Goal: Complete application form

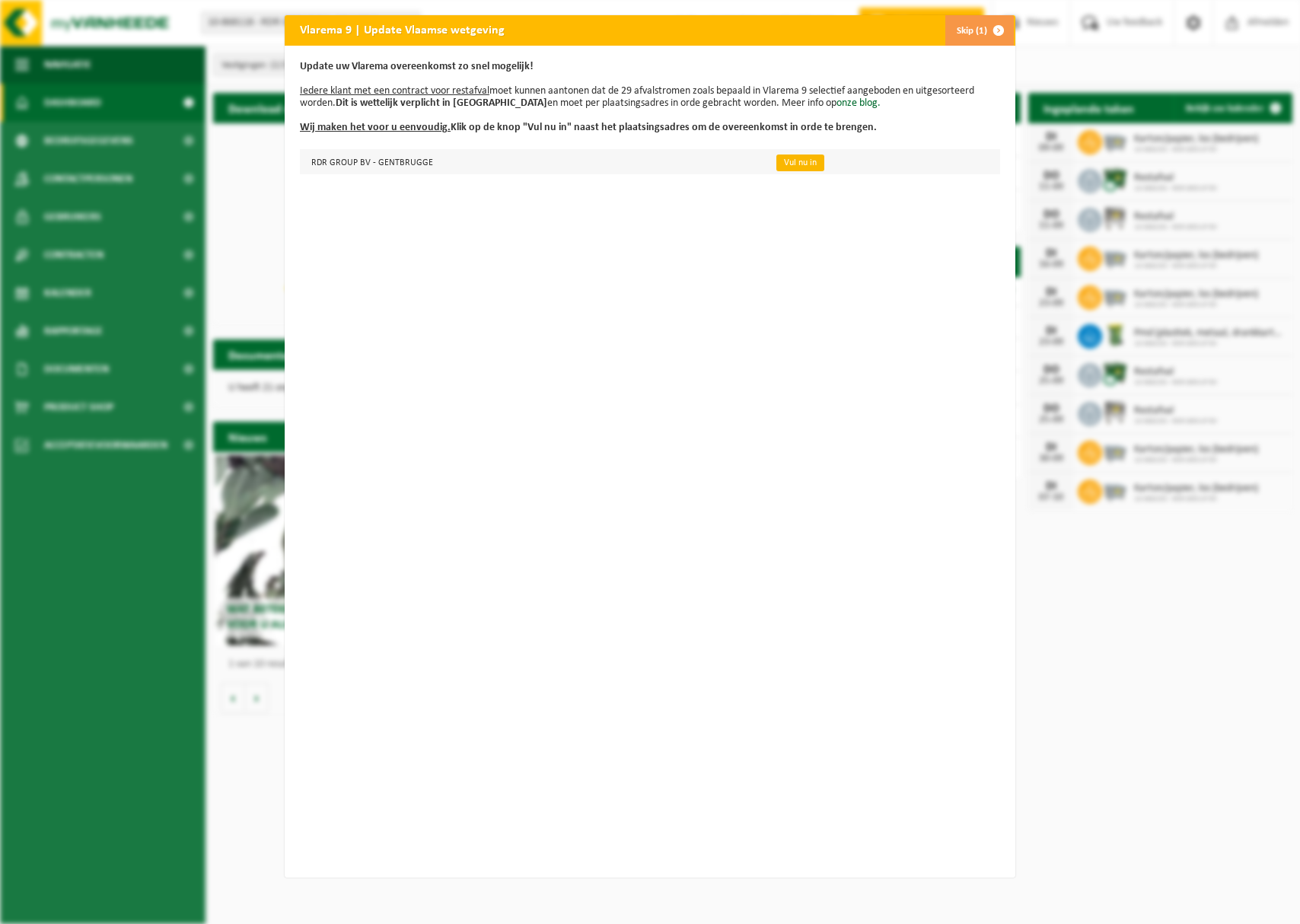
click at [809, 163] on link "Vul nu in" at bounding box center [800, 162] width 48 height 17
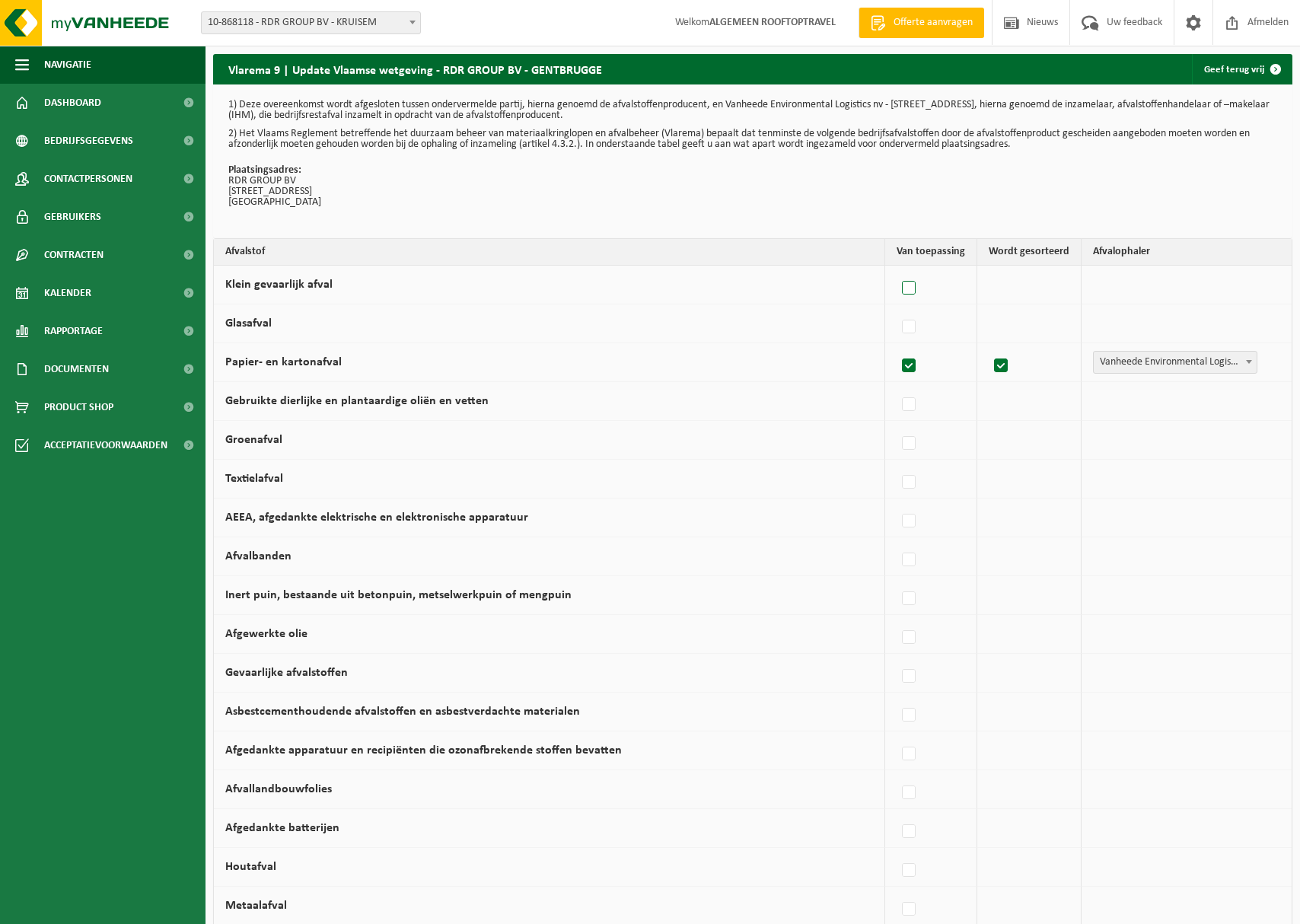
click at [915, 289] on label at bounding box center [910, 289] width 21 height 23
click at [896, 269] on input "Klein gevaarlijk afval" at bounding box center [895, 269] width 1 height 1
checkbox input "true"
click at [1140, 285] on span "Vanheede Environmental Logistics" at bounding box center [1173, 285] width 167 height 21
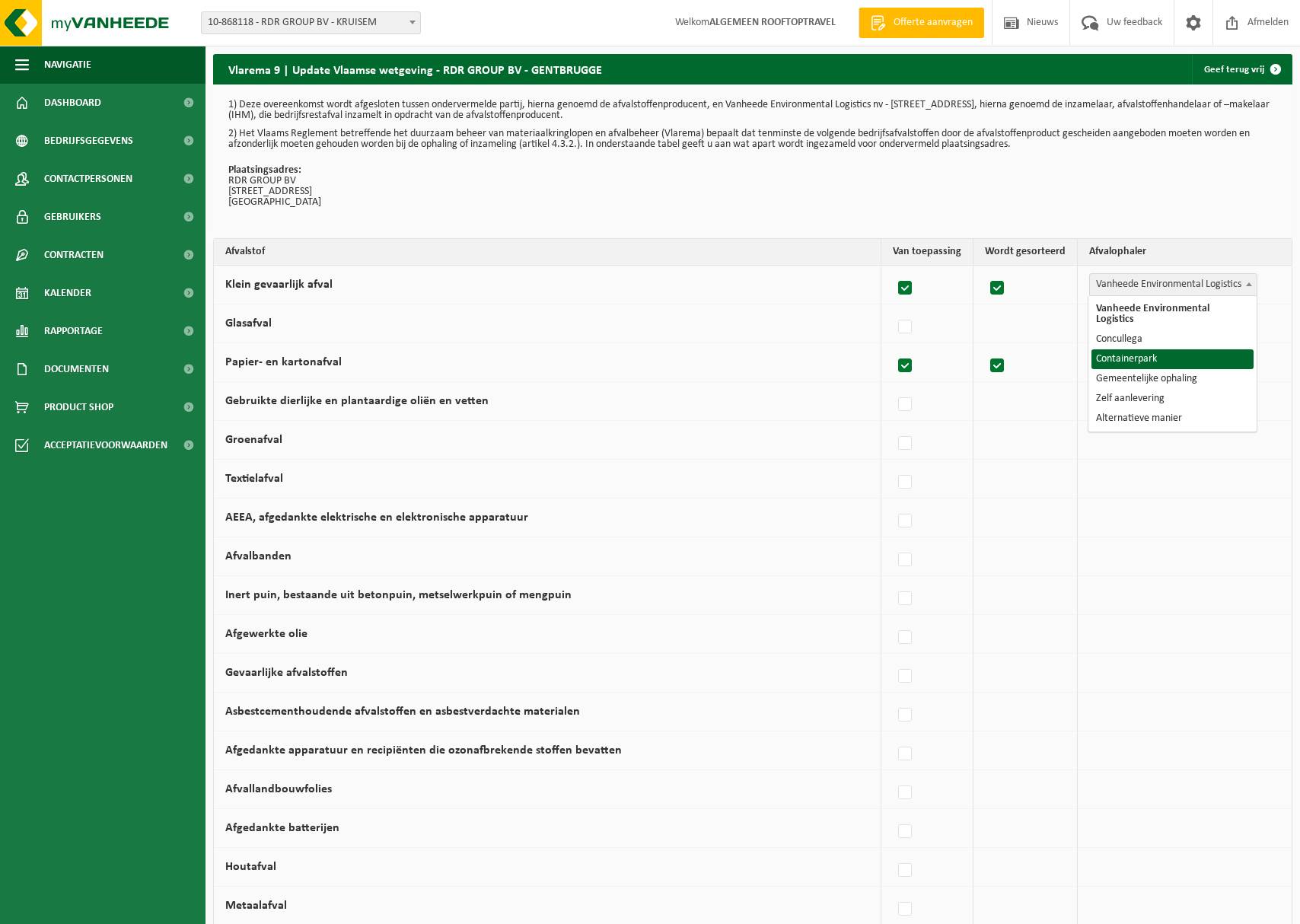
select select "Containerpark"
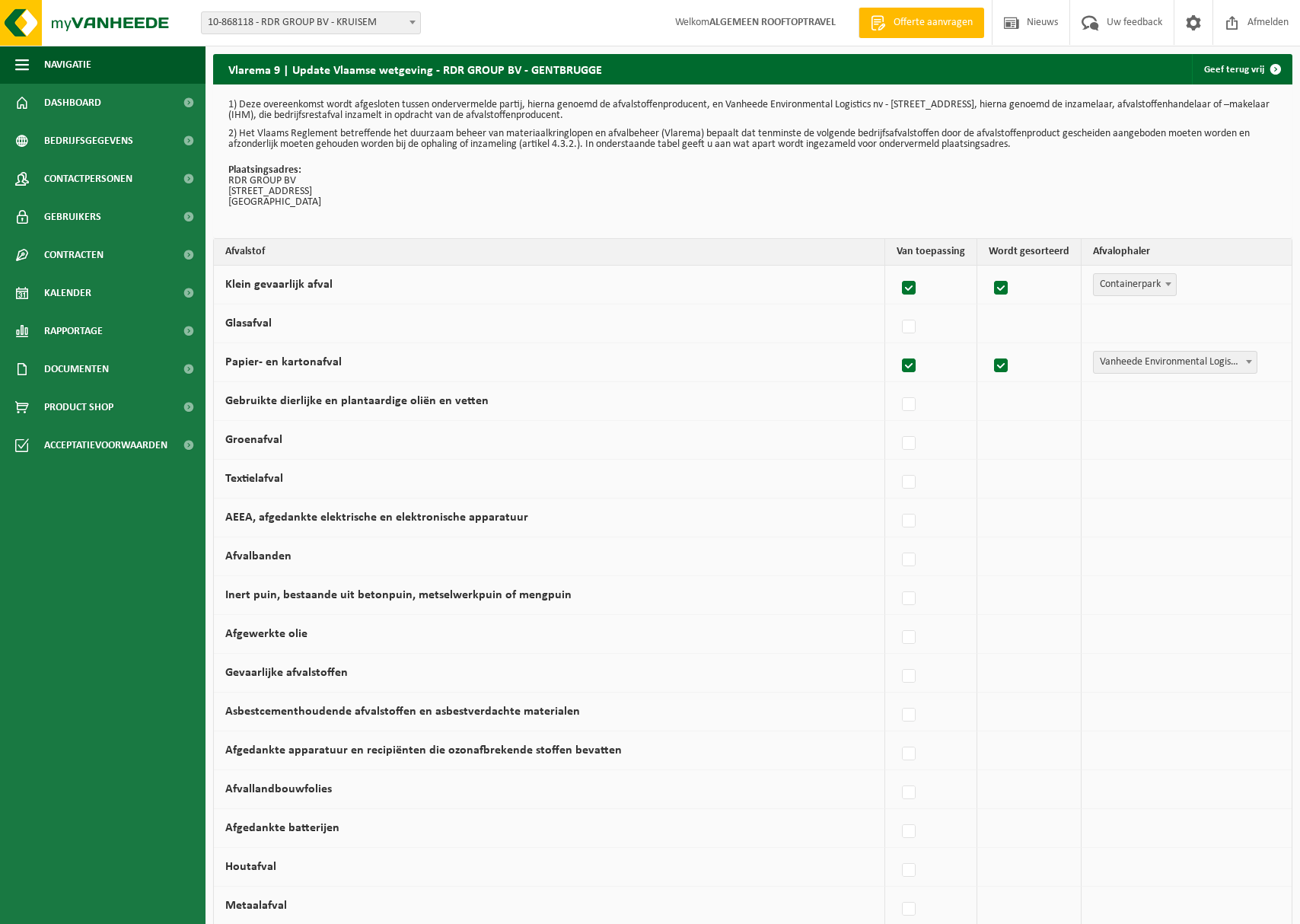
click at [1141, 290] on span "Containerpark" at bounding box center [1135, 285] width 82 height 21
click at [949, 325] on div at bounding box center [930, 323] width 69 height 30
click at [911, 326] on label at bounding box center [910, 328] width 21 height 23
click at [896, 308] on input "Glasafval" at bounding box center [895, 307] width 1 height 1
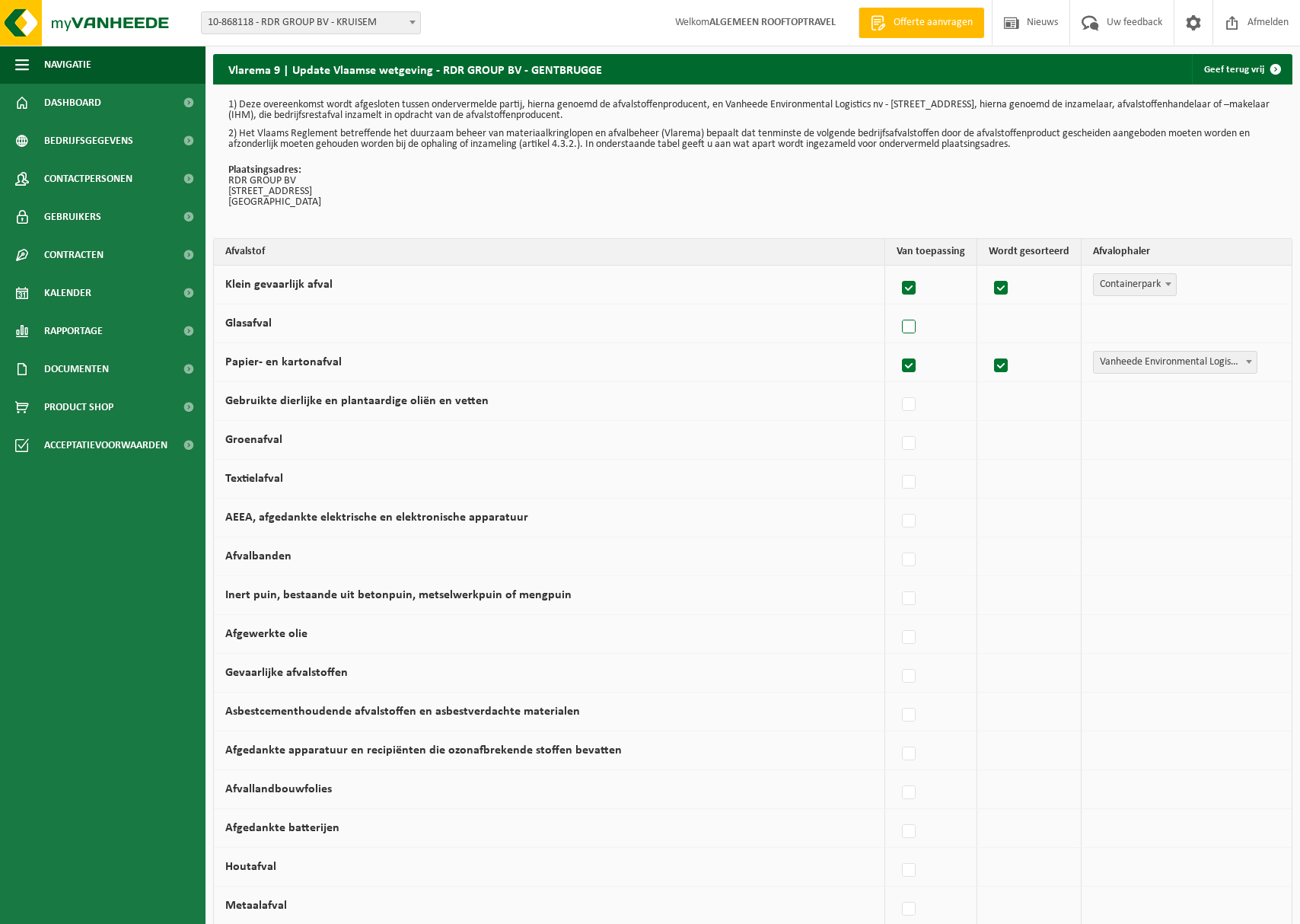
checkbox input "true"
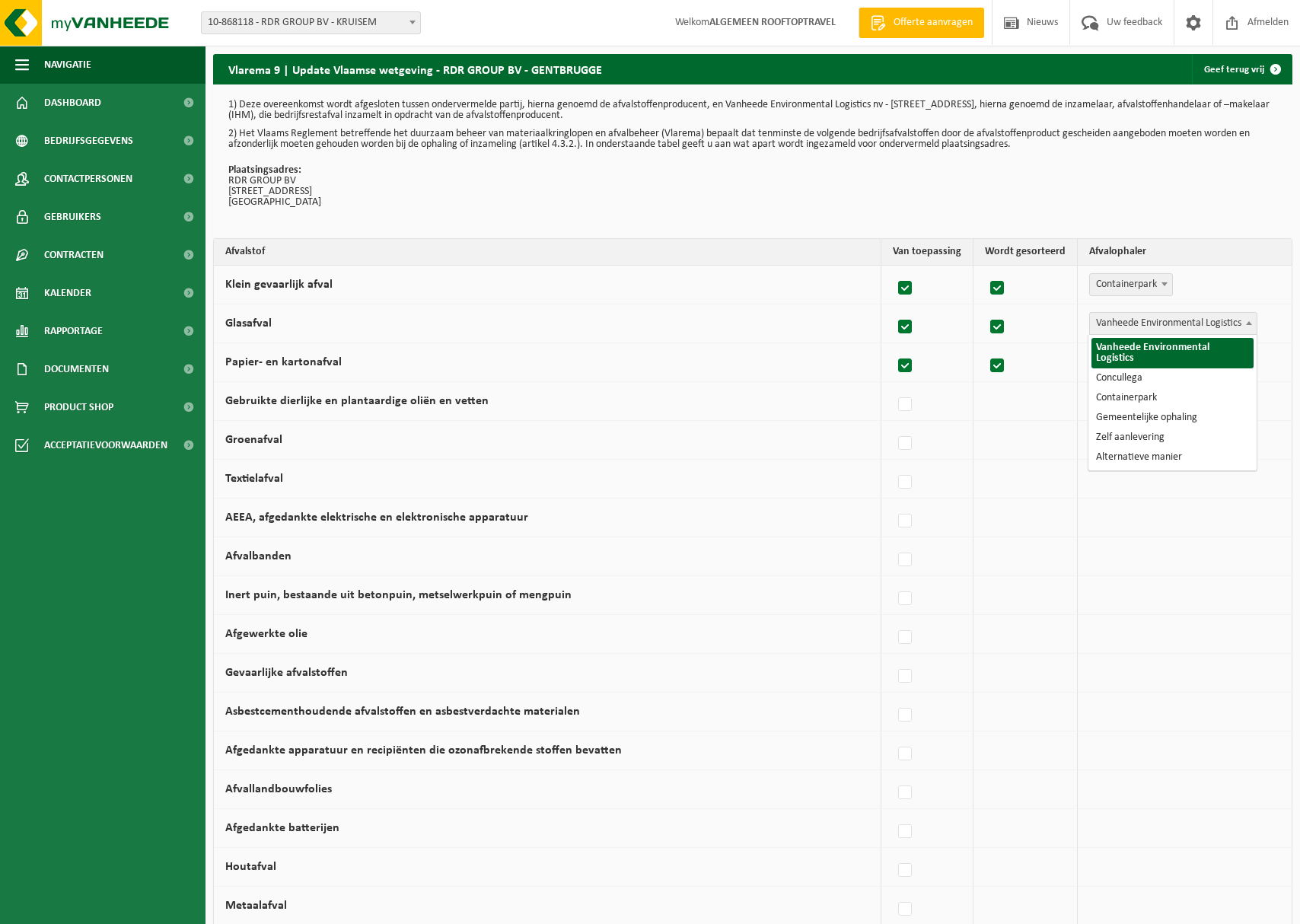
click at [1183, 318] on span "Vanheede Environmental Logistics" at bounding box center [1173, 323] width 167 height 21
select select "Containerpark"
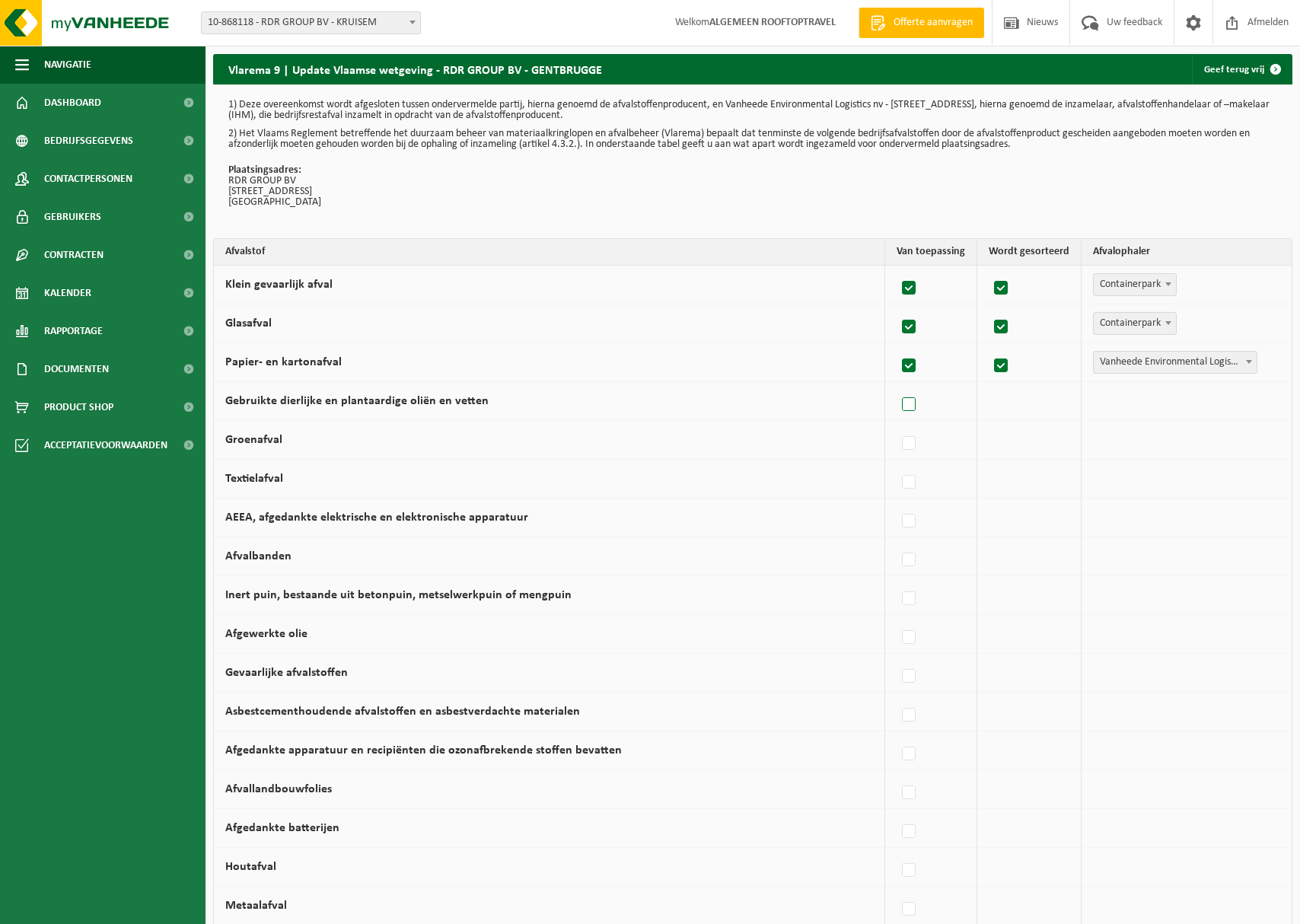
click at [918, 402] on label at bounding box center [910, 405] width 21 height 23
click at [896, 386] on input "Gebruikte dierlijke en plantaardige oliën en vetten" at bounding box center [895, 385] width 1 height 1
checkbox input "true"
click at [1132, 400] on span "Vanheede Environmental Logistics" at bounding box center [1173, 401] width 167 height 21
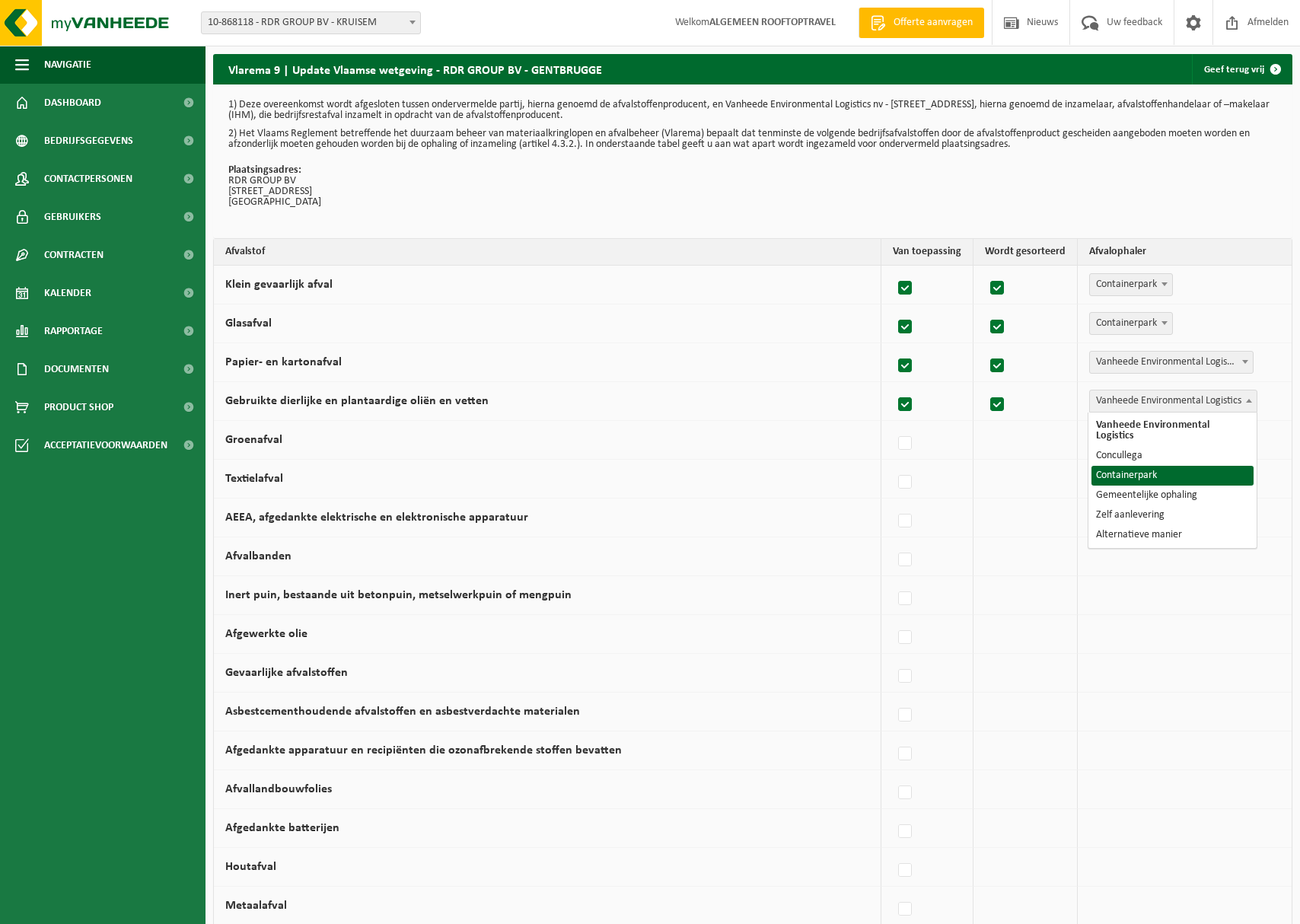
select select "Containerpark"
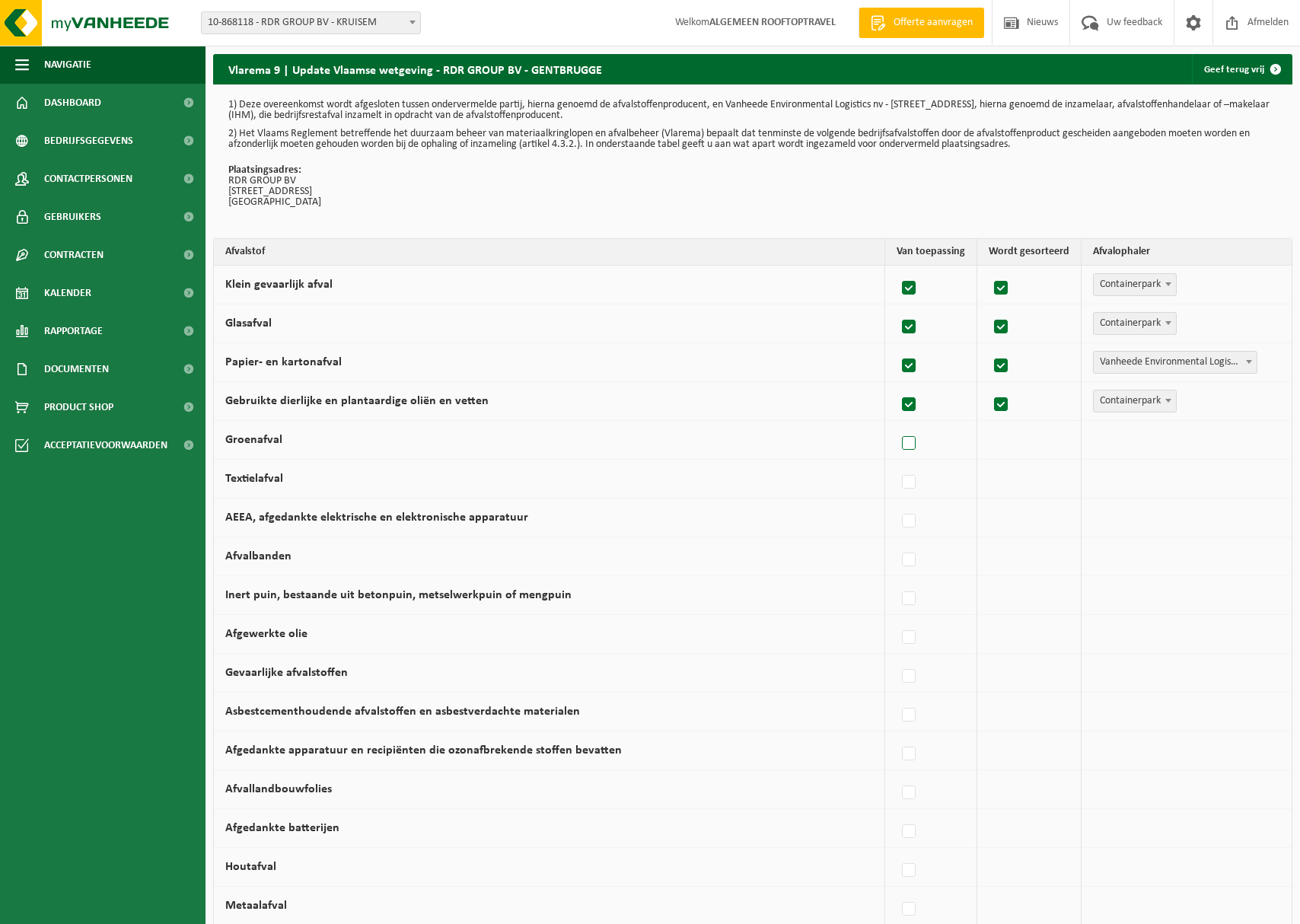
click at [912, 437] on label at bounding box center [910, 444] width 21 height 23
click at [896, 425] on input "Groenafval" at bounding box center [895, 424] width 1 height 1
checkbox input "true"
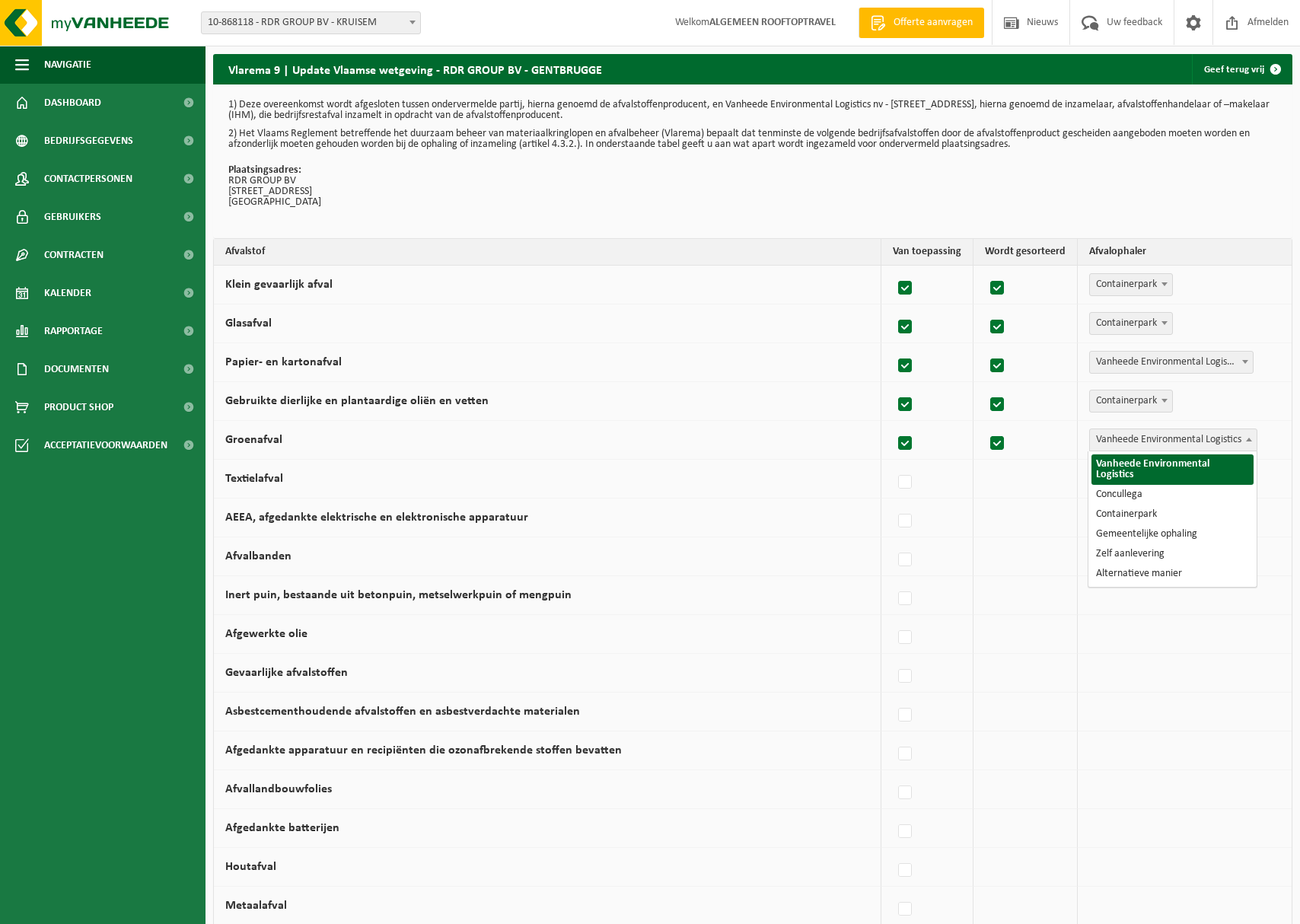
click at [1144, 437] on span "Vanheede Environmental Logistics" at bounding box center [1173, 440] width 167 height 21
select select "Gemeentelijke ophaling"
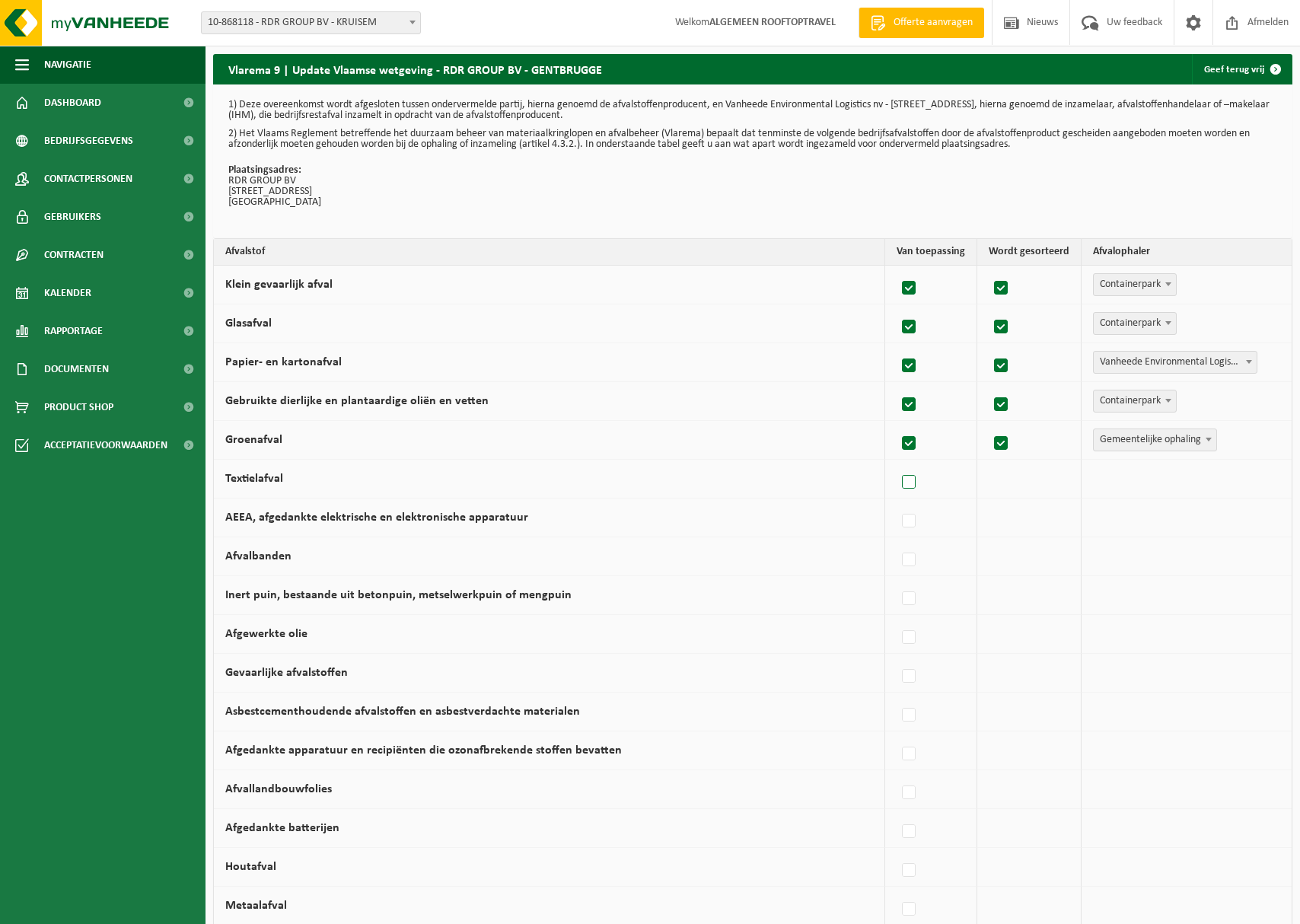
click at [912, 480] on label at bounding box center [910, 483] width 21 height 23
click at [896, 463] on input "Textielafval" at bounding box center [895, 462] width 1 height 1
checkbox input "true"
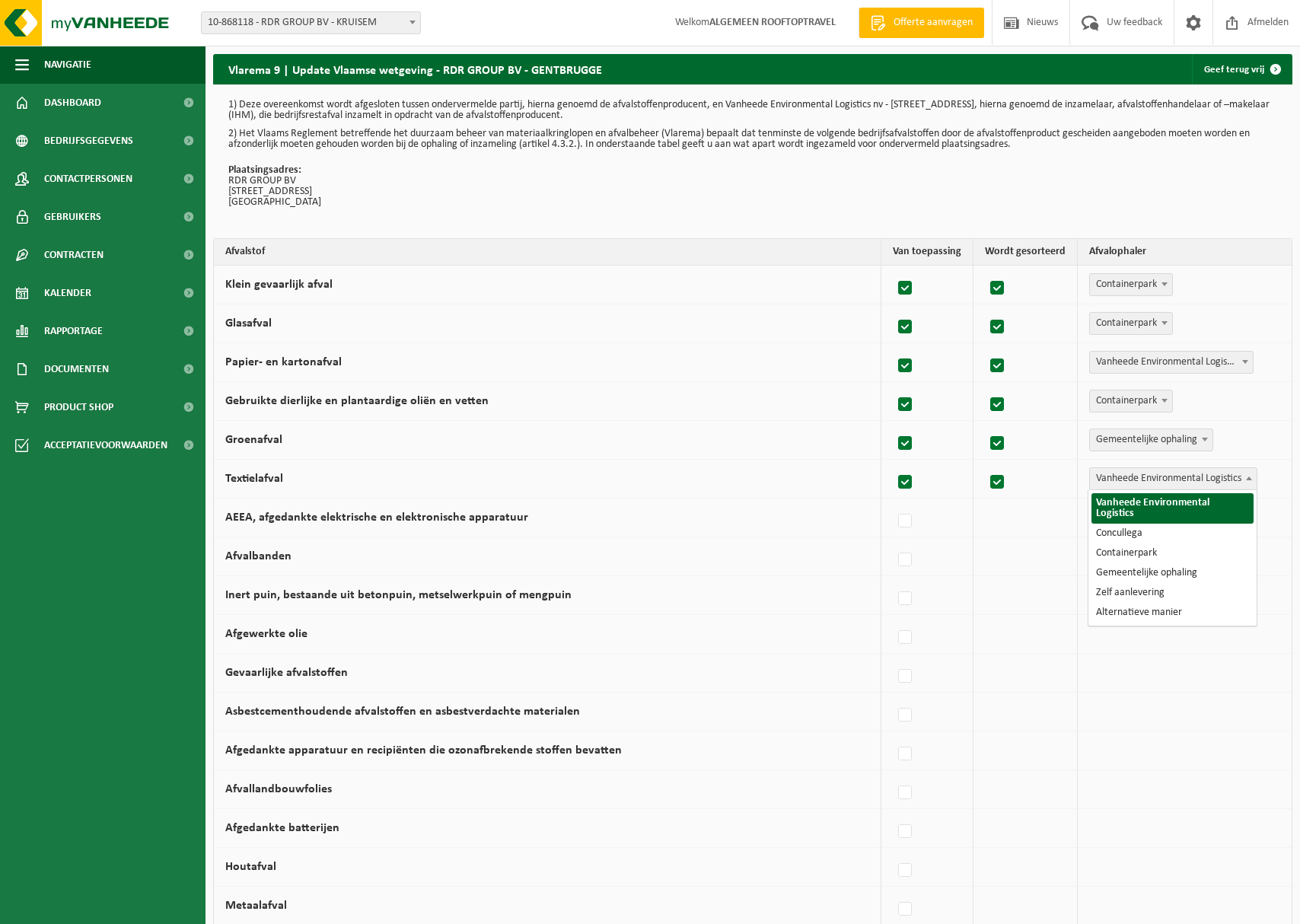
click at [1155, 486] on span "Vanheede Environmental Logistics" at bounding box center [1173, 478] width 167 height 21
select select "Alternatieve manier"
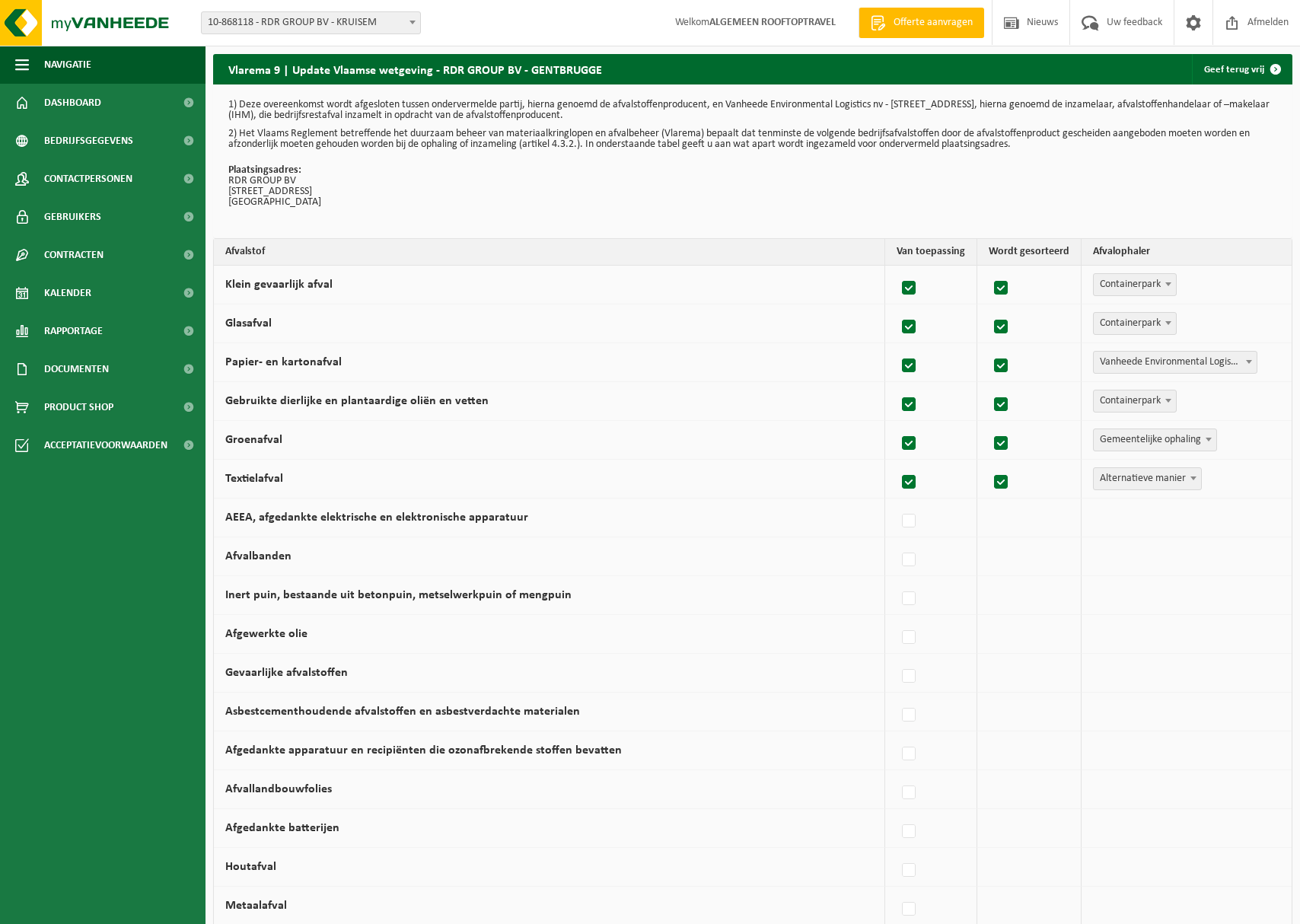
drag, startPoint x: 912, startPoint y: 515, endPoint x: 940, endPoint y: 519, distance: 28.3
click at [911, 515] on label at bounding box center [910, 521] width 21 height 23
click at [896, 503] on input "AEEA, afgedankte elektrische en elektronische apparatuur" at bounding box center [895, 502] width 1 height 1
checkbox input "true"
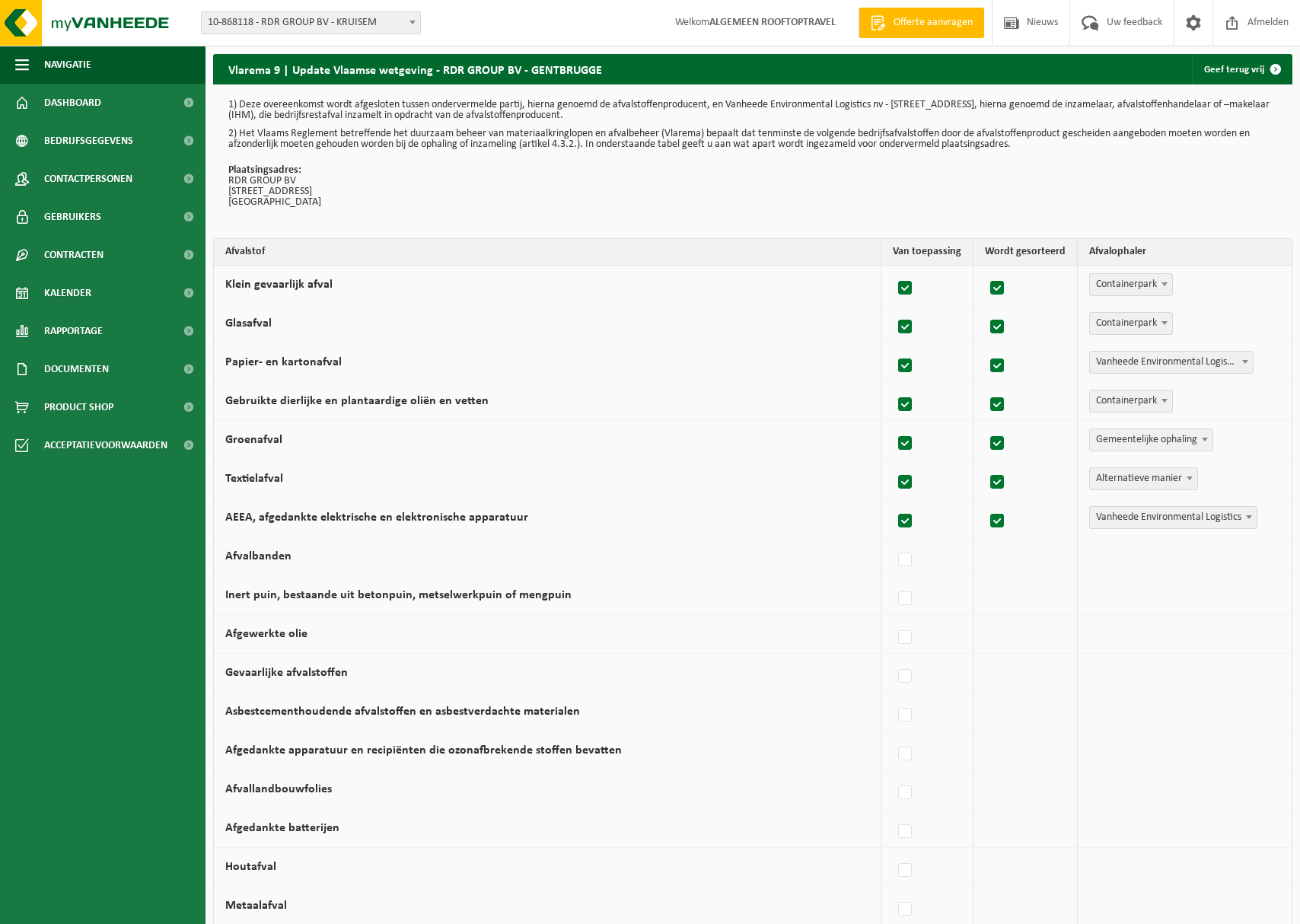
click at [1109, 514] on span "Vanheede Environmental Logistics" at bounding box center [1173, 518] width 167 height 21
select select "Containerpark"
click at [914, 558] on label at bounding box center [910, 560] width 21 height 23
click at [896, 541] on input "Afvalbanden" at bounding box center [895, 541] width 1 height 1
checkbox input "true"
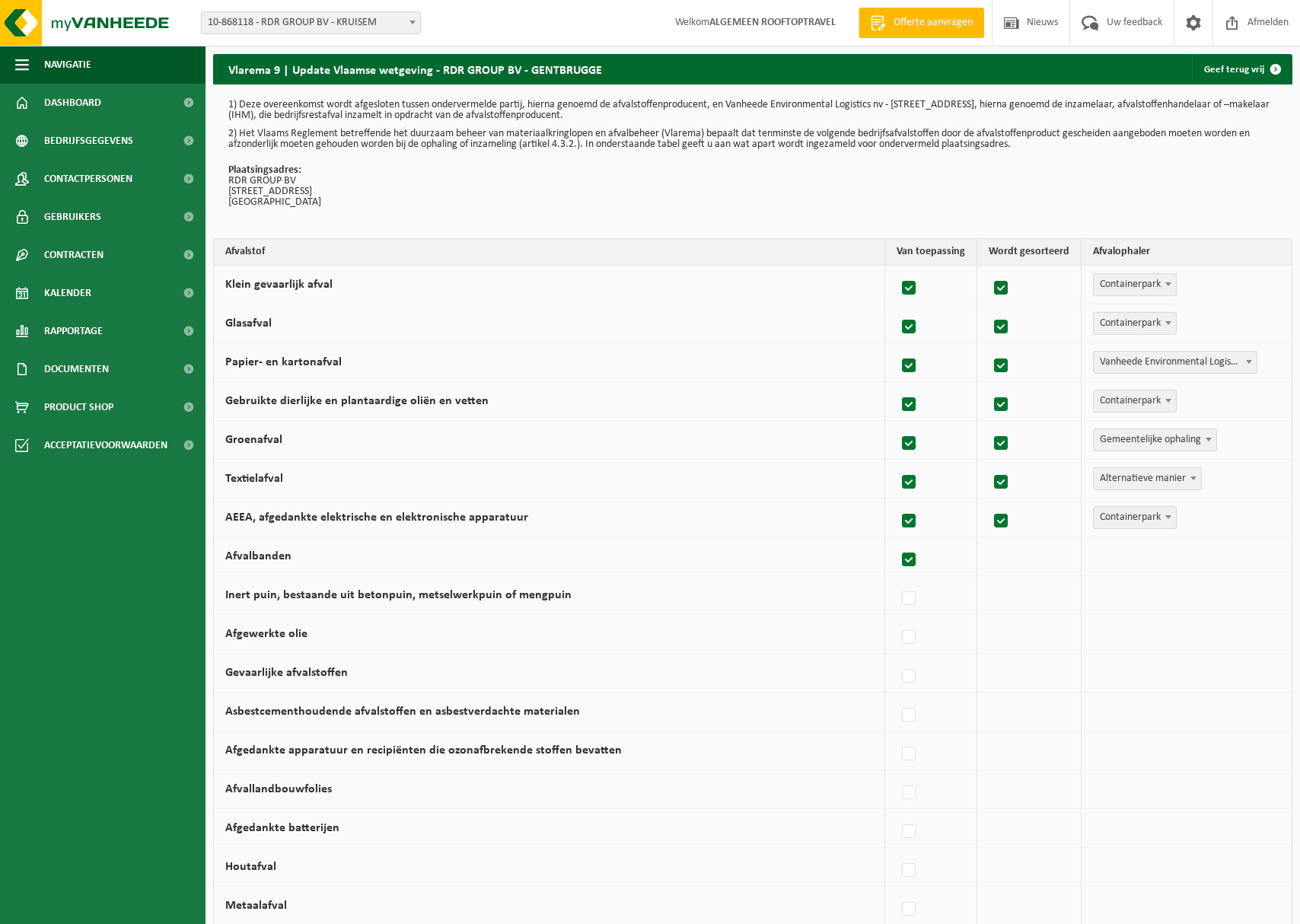
checkbox input "true"
click at [1220, 556] on span "Vanheede Environmental Logistics" at bounding box center [1173, 556] width 167 height 21
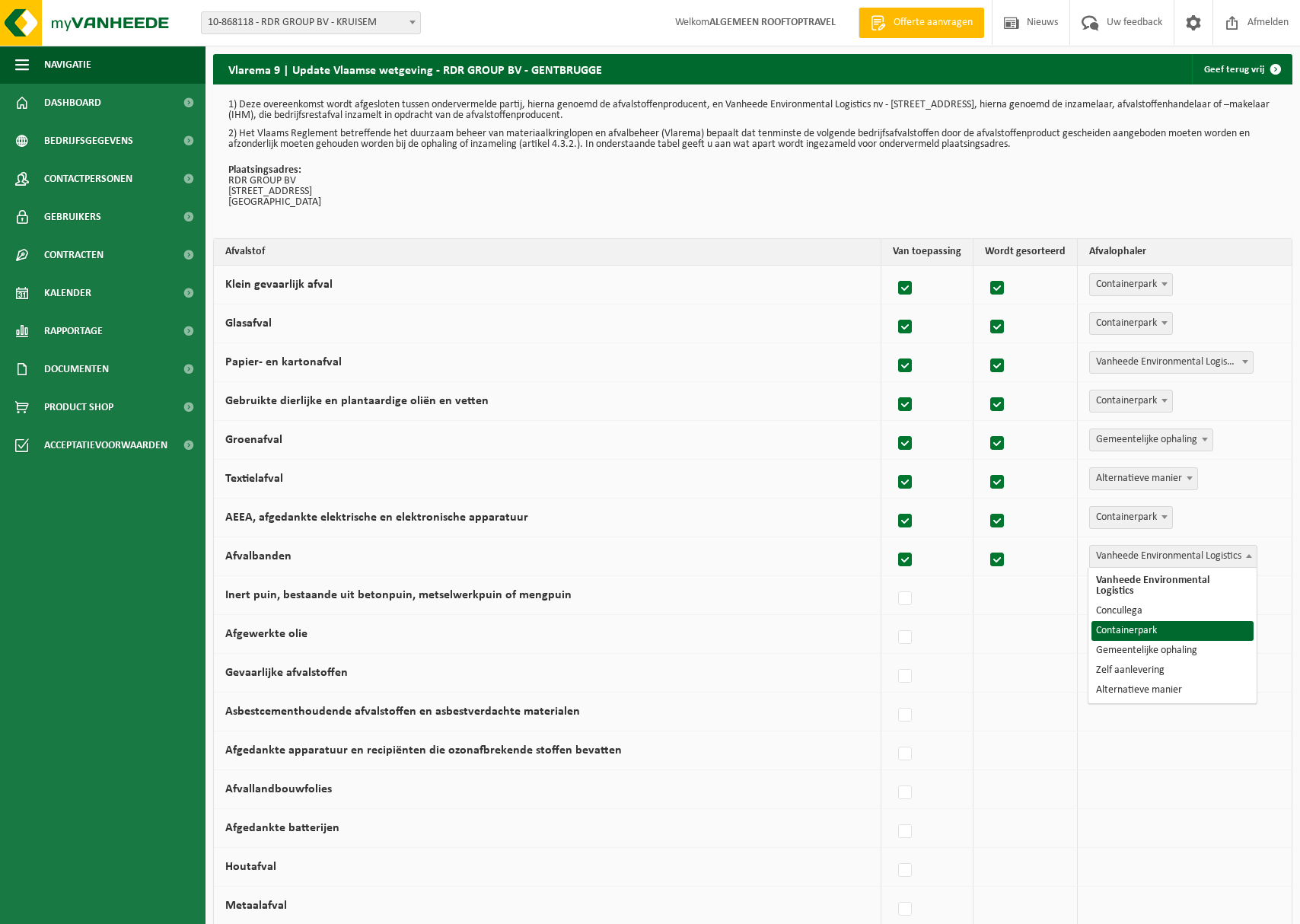
select select "Containerpark"
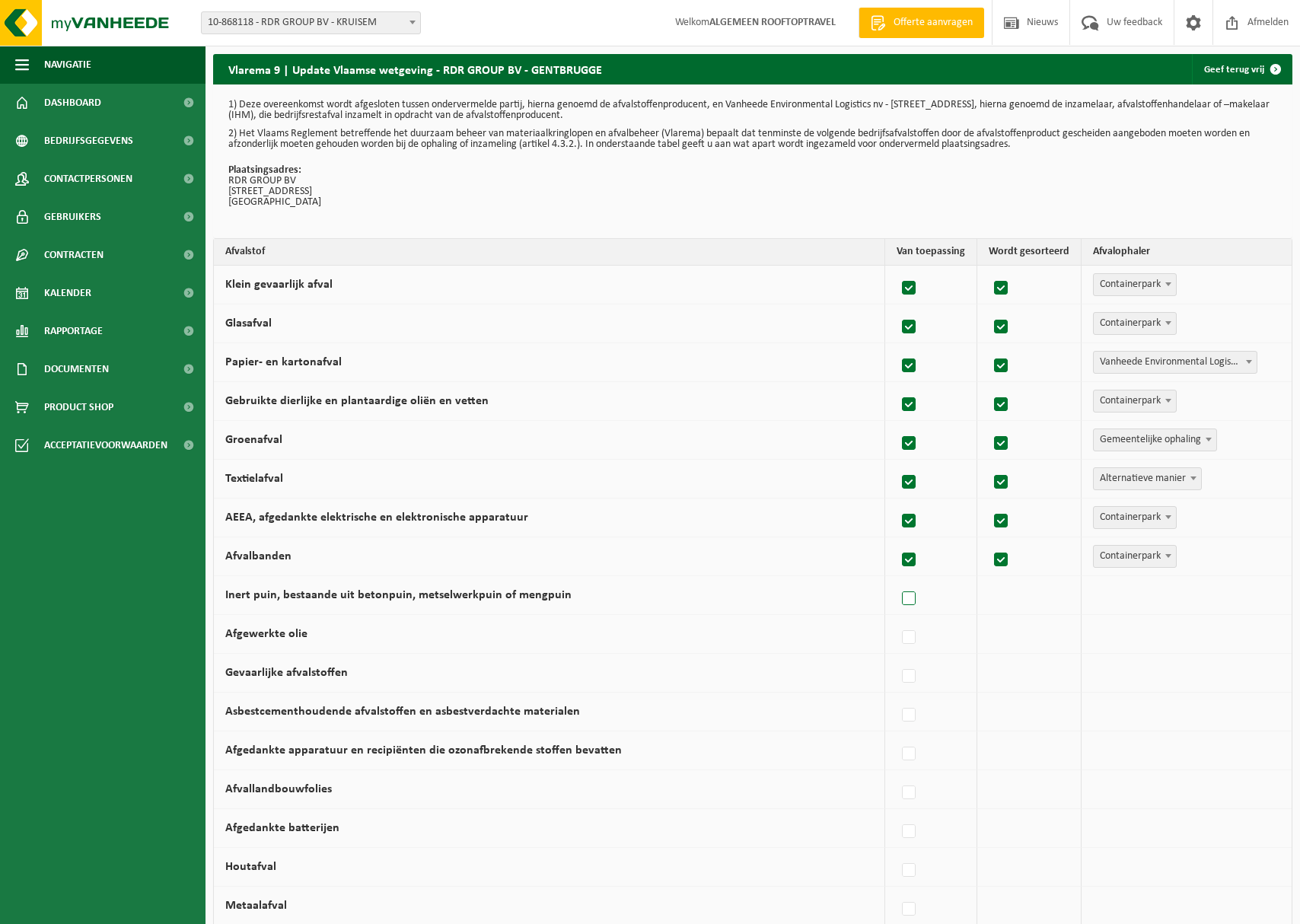
click at [917, 597] on label at bounding box center [910, 599] width 21 height 23
click at [896, 580] on input "Inert puin, bestaande uit betonpuin, metselwerkpuin of mengpuin" at bounding box center [895, 579] width 1 height 1
checkbox input "true"
click at [1144, 591] on span "Vanheede Environmental Logistics" at bounding box center [1173, 595] width 167 height 21
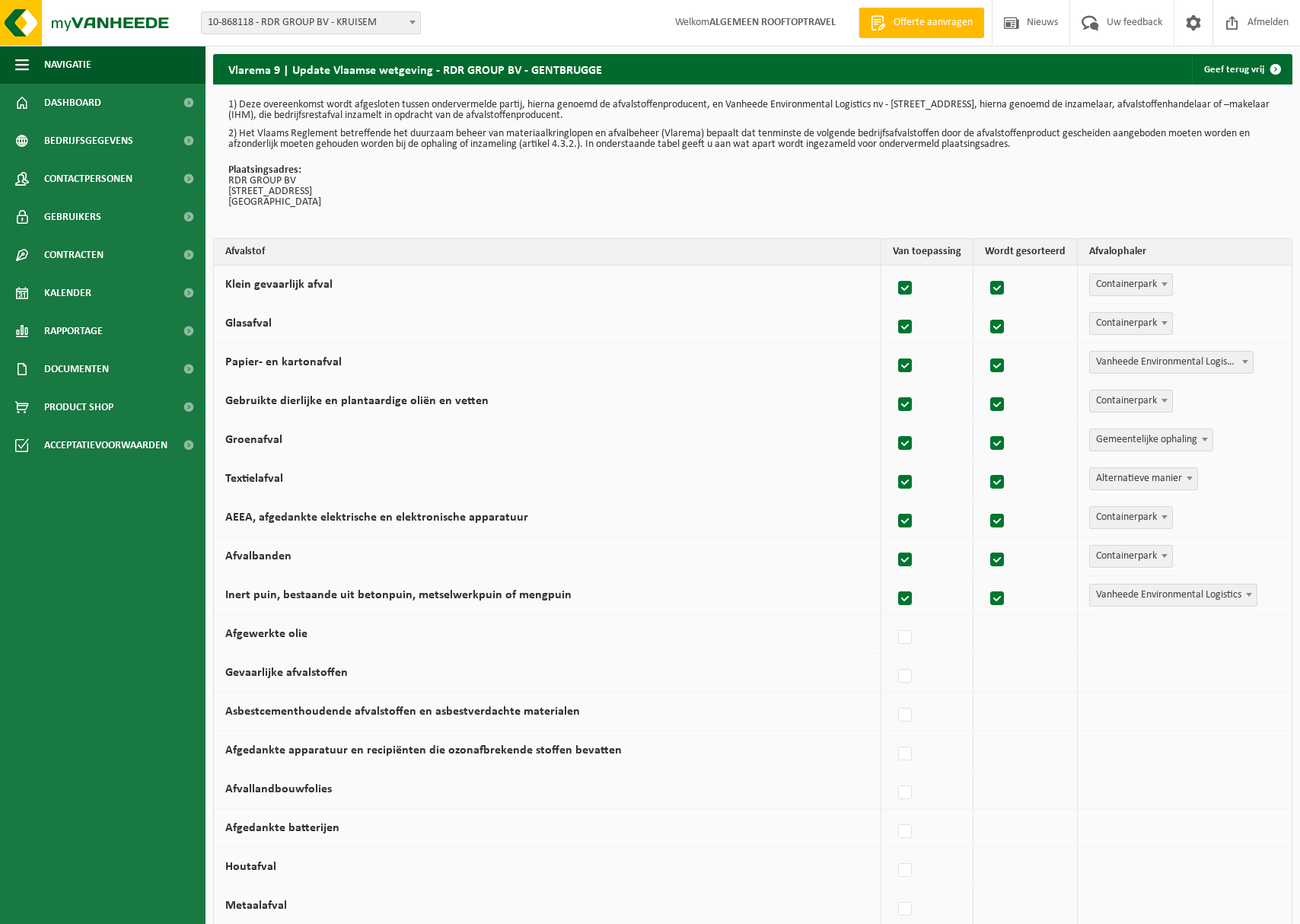
click at [900, 600] on label at bounding box center [906, 599] width 21 height 23
click at [893, 580] on input "Inert puin, bestaande uit betonpuin, metselwerkpuin of mengpuin" at bounding box center [892, 579] width 1 height 1
checkbox input "false"
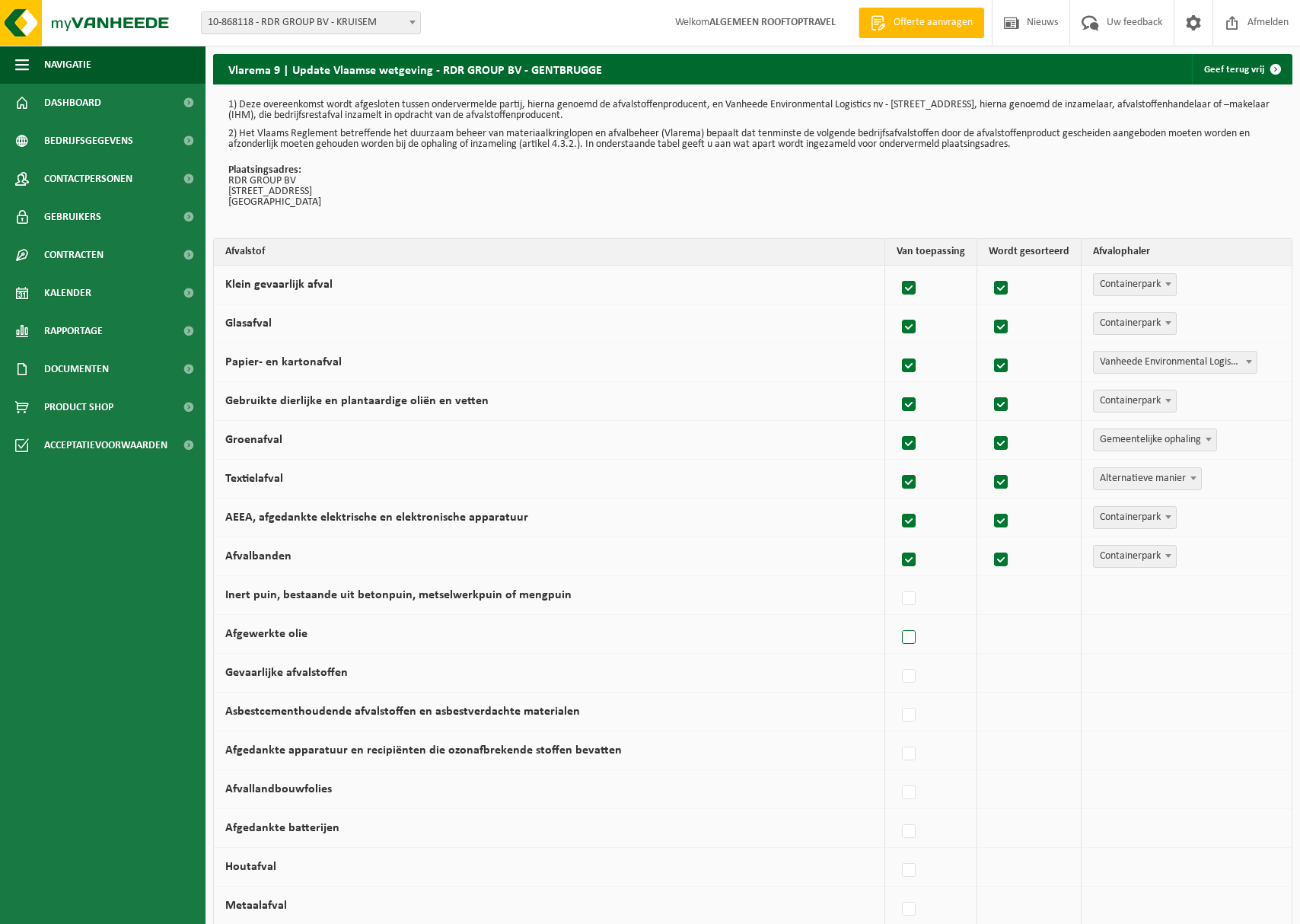
click at [912, 636] on label at bounding box center [910, 638] width 21 height 23
click at [896, 618] on input "Afgewerkte olie" at bounding box center [895, 618] width 1 height 1
checkbox input "true"
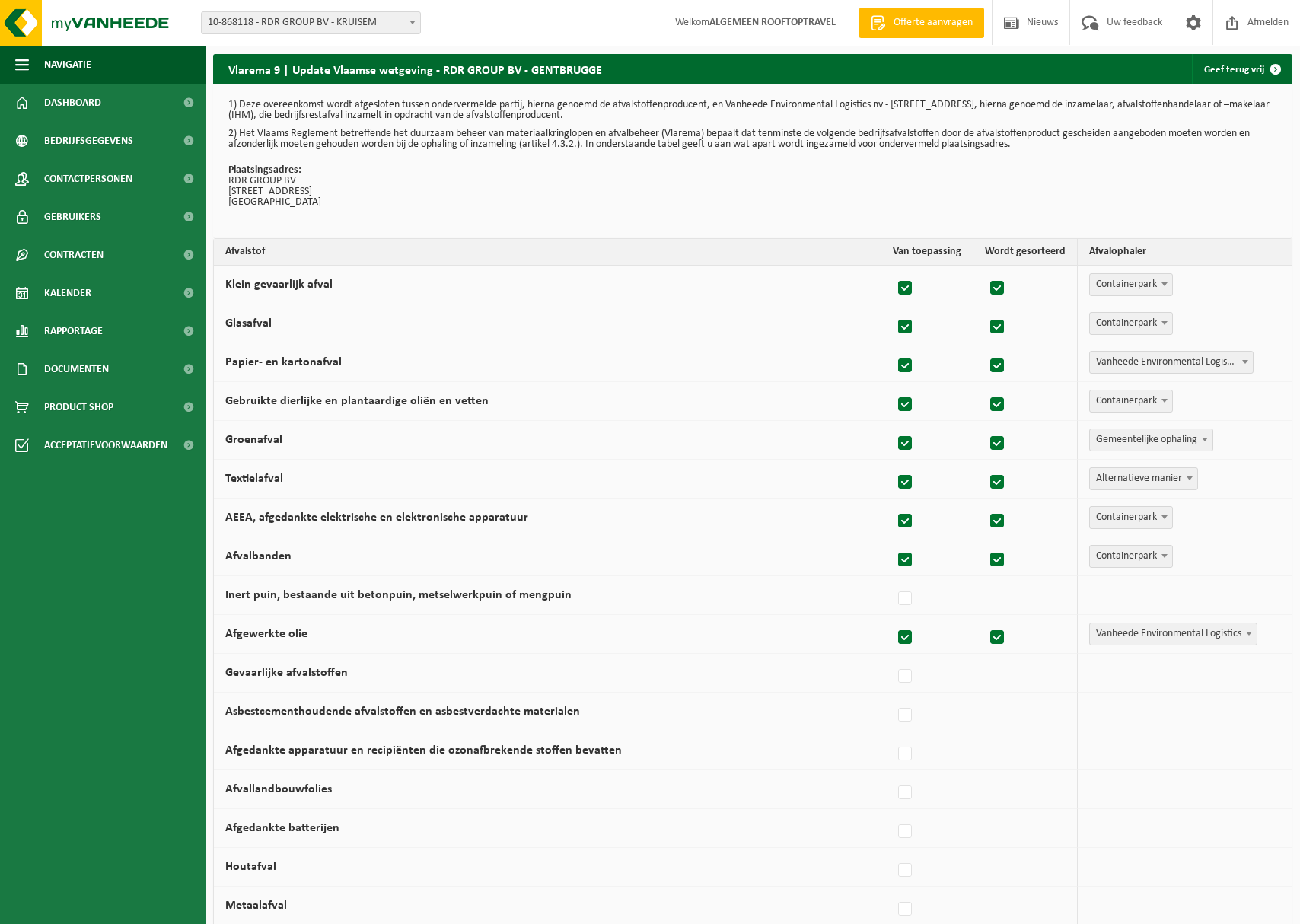
click at [912, 636] on label at bounding box center [906, 638] width 21 height 23
click at [893, 618] on input "Afgewerkte olie" at bounding box center [892, 618] width 1 height 1
checkbox input "false"
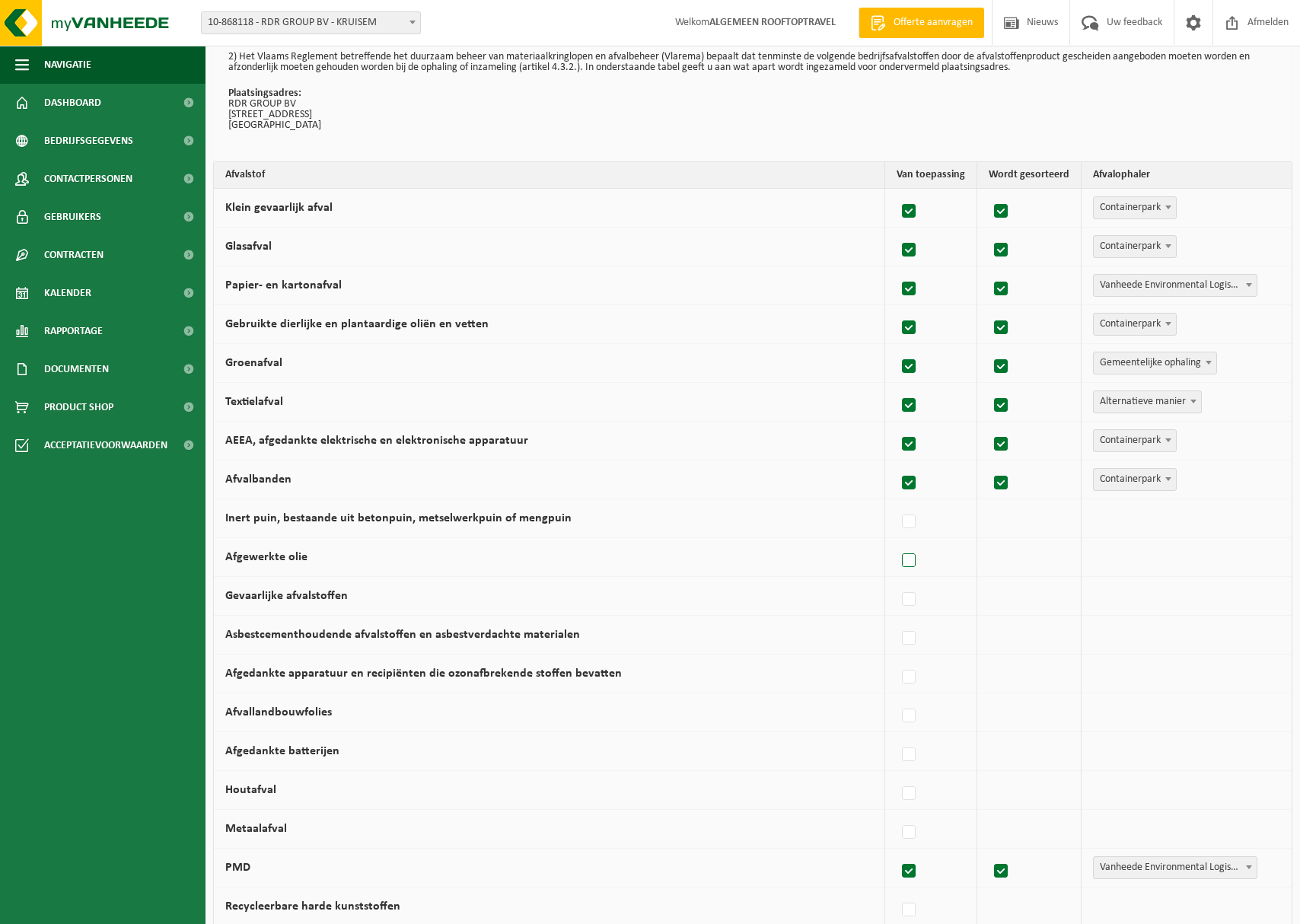
scroll to position [81, 0]
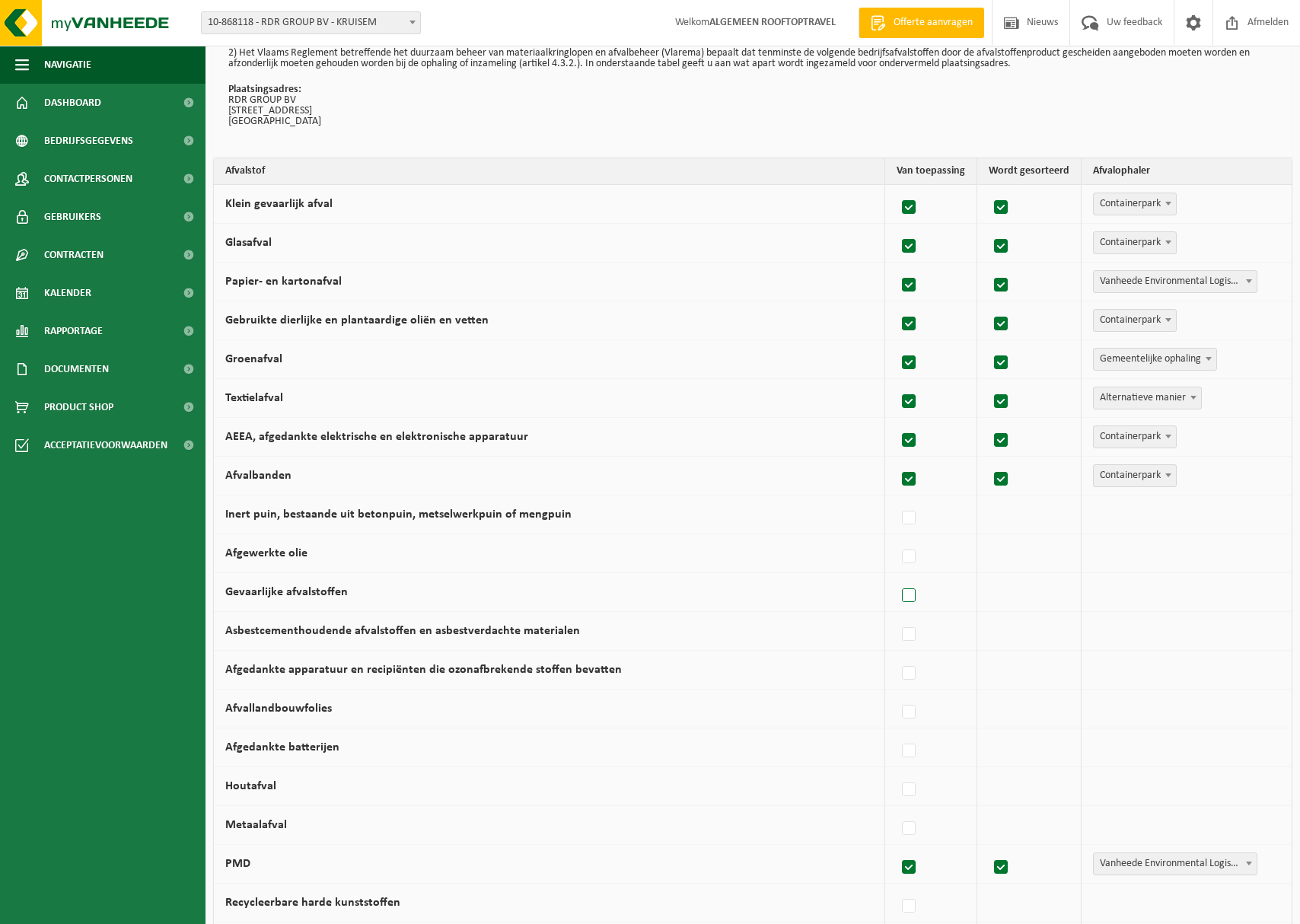
click at [913, 595] on label at bounding box center [910, 596] width 21 height 23
click at [896, 577] on input "Gevaarlijke afvalstoffen" at bounding box center [895, 576] width 1 height 1
checkbox input "true"
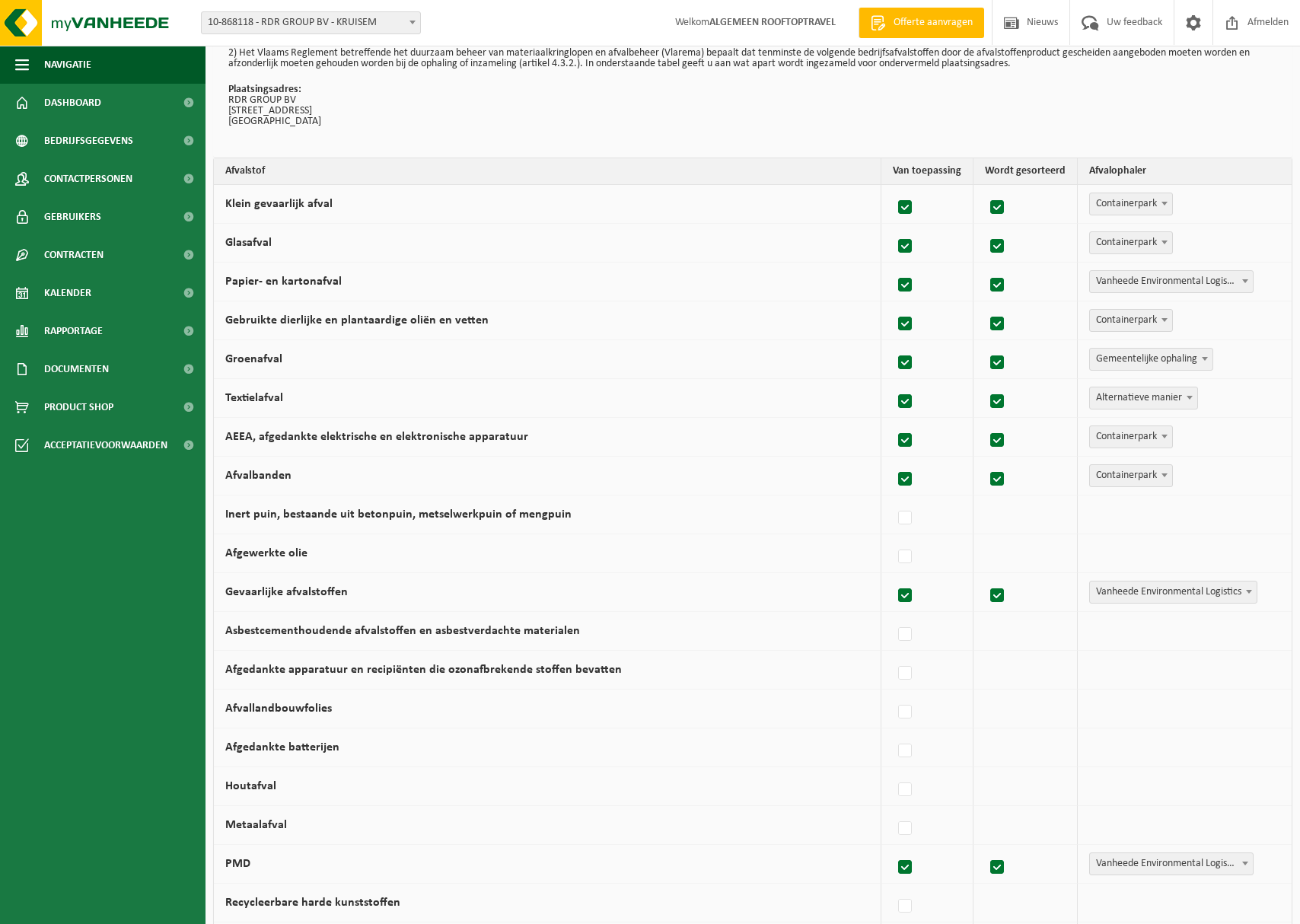
click at [1131, 593] on span "Vanheede Environmental Logistics" at bounding box center [1173, 593] width 167 height 21
select select "Containerpark"
click at [914, 671] on label at bounding box center [910, 674] width 21 height 23
click at [896, 655] on input "Afgedankte apparatuur en recipiënten die ozonafbrekende stoffen bevatten" at bounding box center [895, 654] width 1 height 1
checkbox input "true"
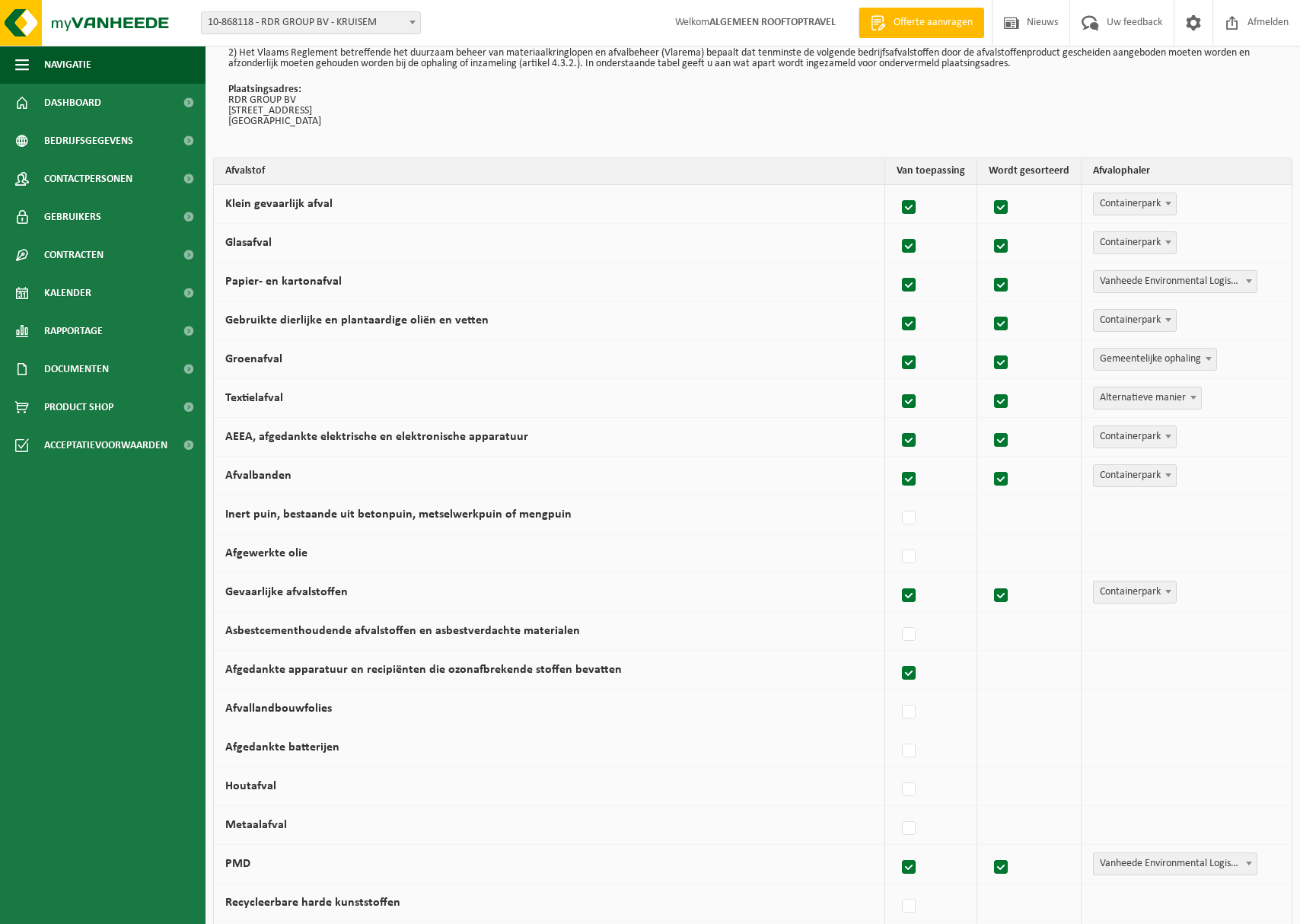
checkbox input "true"
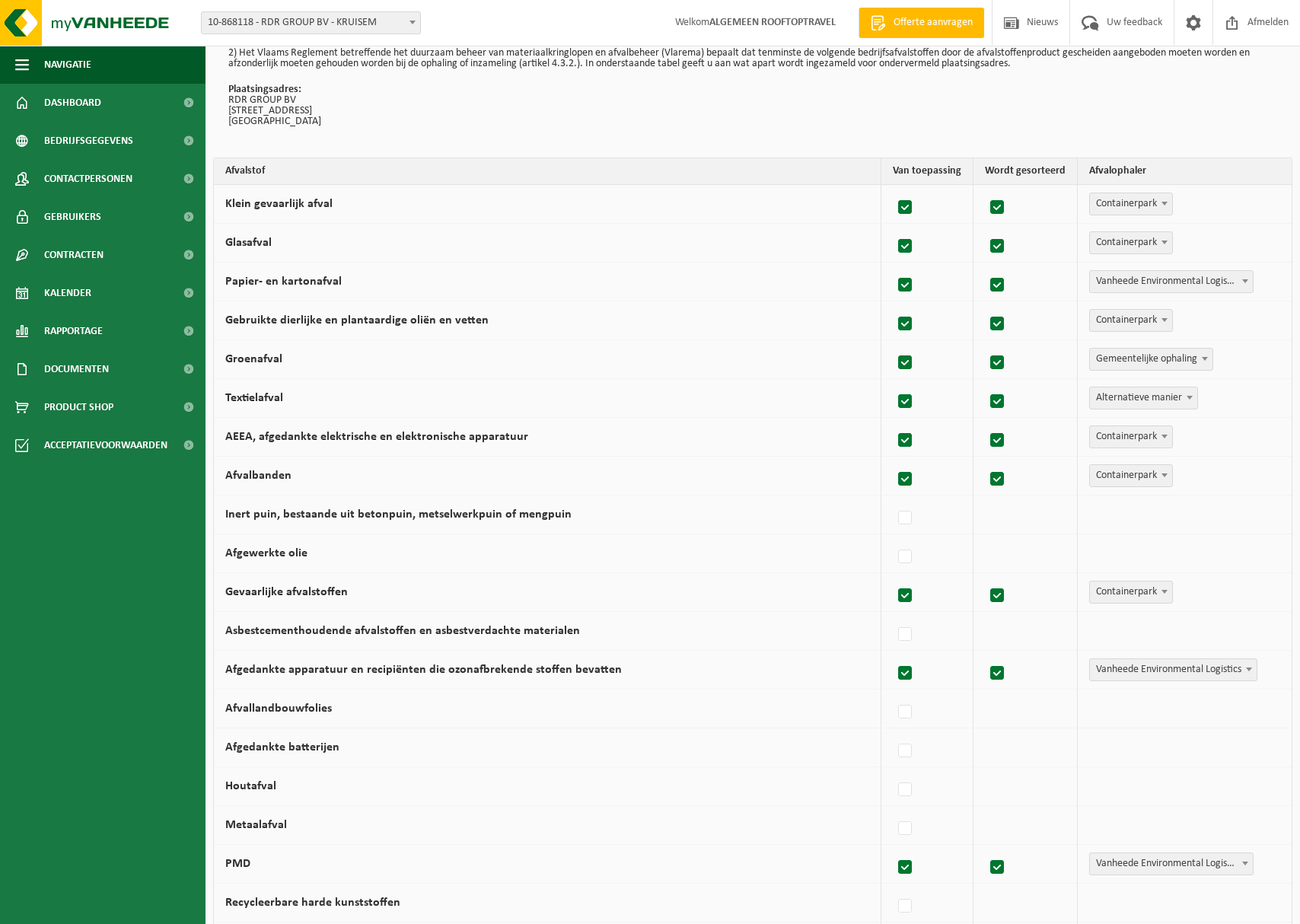
click at [1150, 669] on span "Vanheede Environmental Logistics" at bounding box center [1173, 670] width 167 height 21
select select "Containerpark"
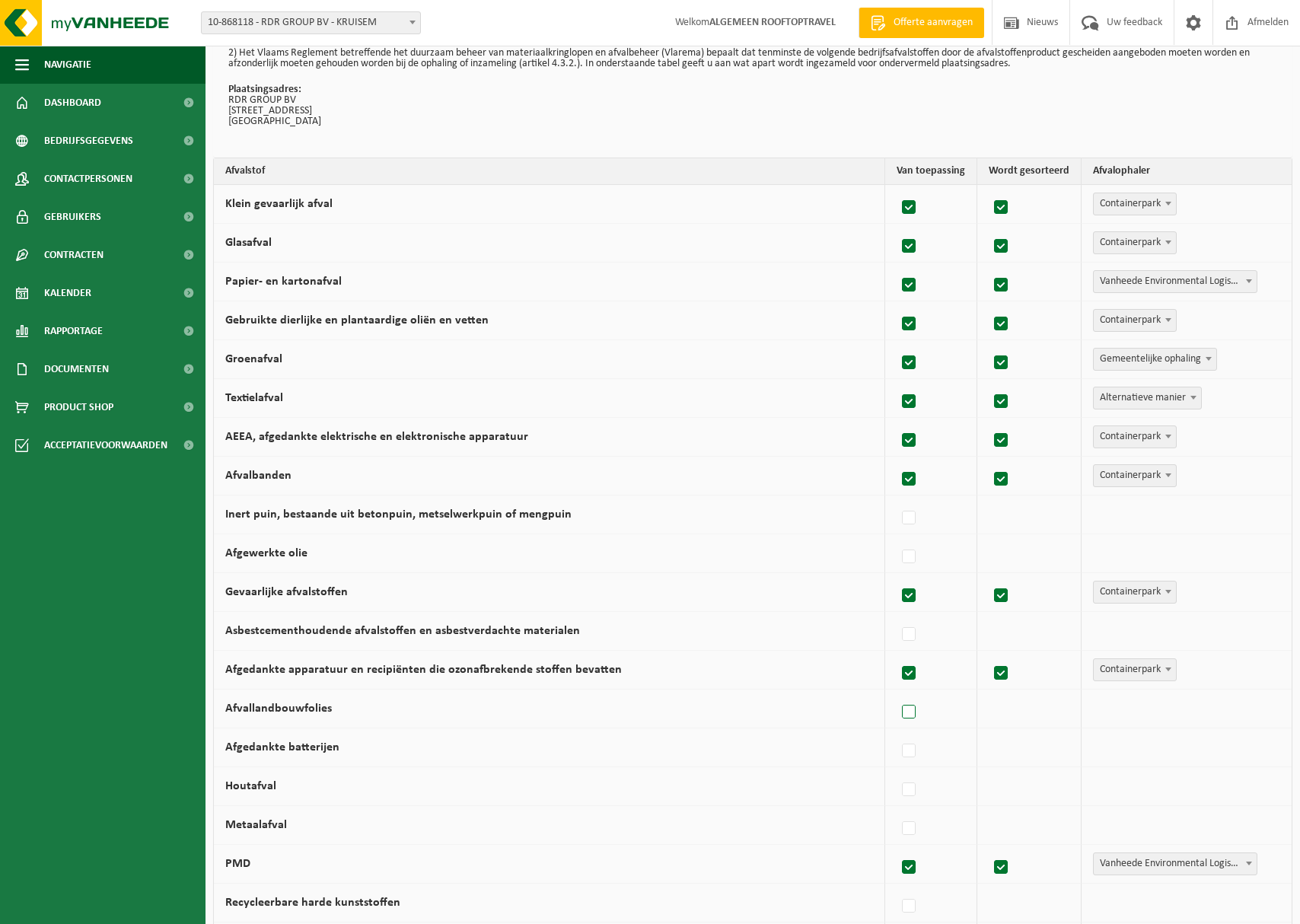
click at [911, 712] on label at bounding box center [910, 713] width 21 height 23
click at [896, 693] on input "Afvallandbouwfolies" at bounding box center [895, 692] width 1 height 1
checkbox input "true"
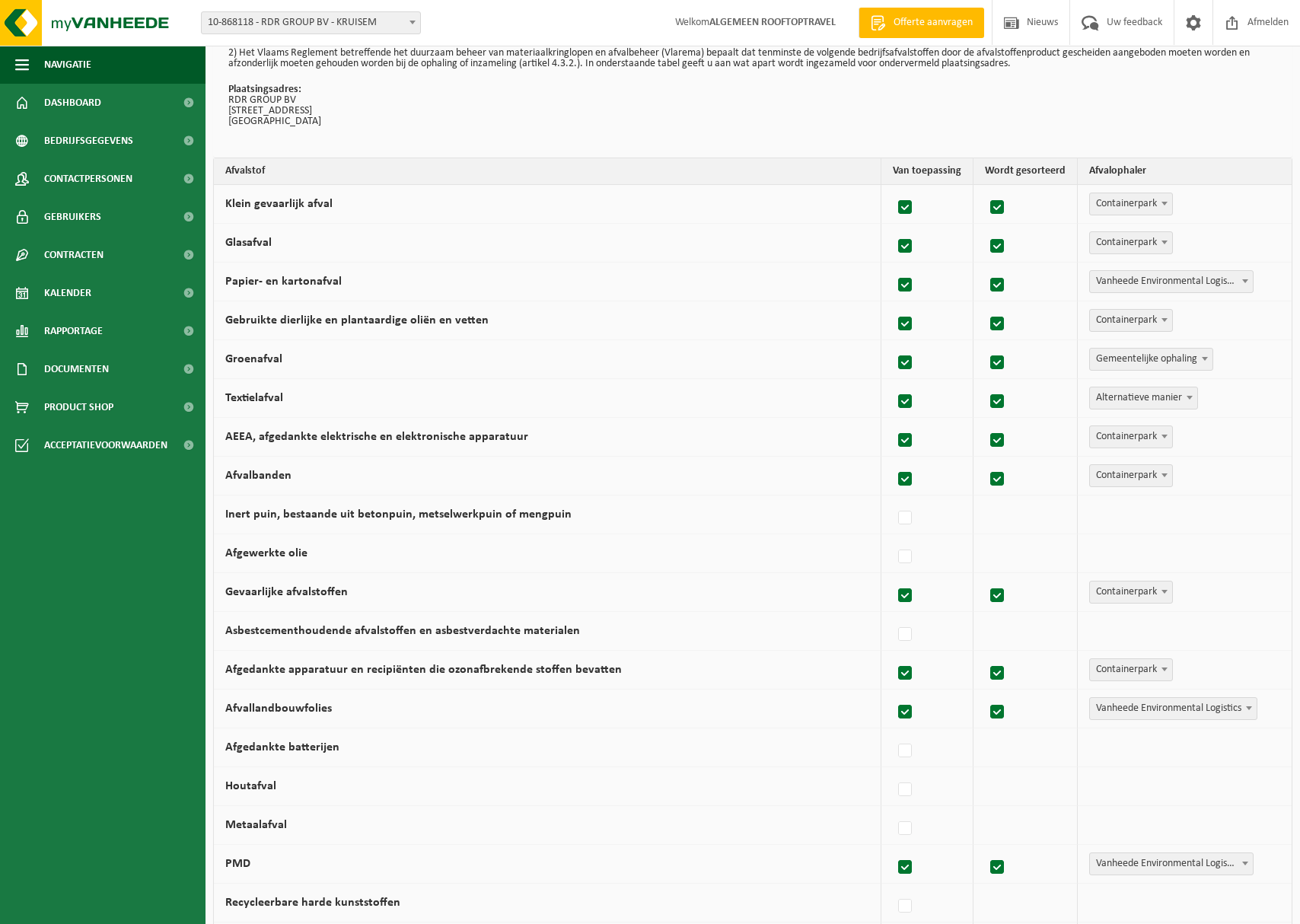
click at [898, 711] on label at bounding box center [906, 713] width 21 height 23
click at [893, 693] on input "Afvallandbouwfolies" at bounding box center [892, 692] width 1 height 1
checkbox input "false"
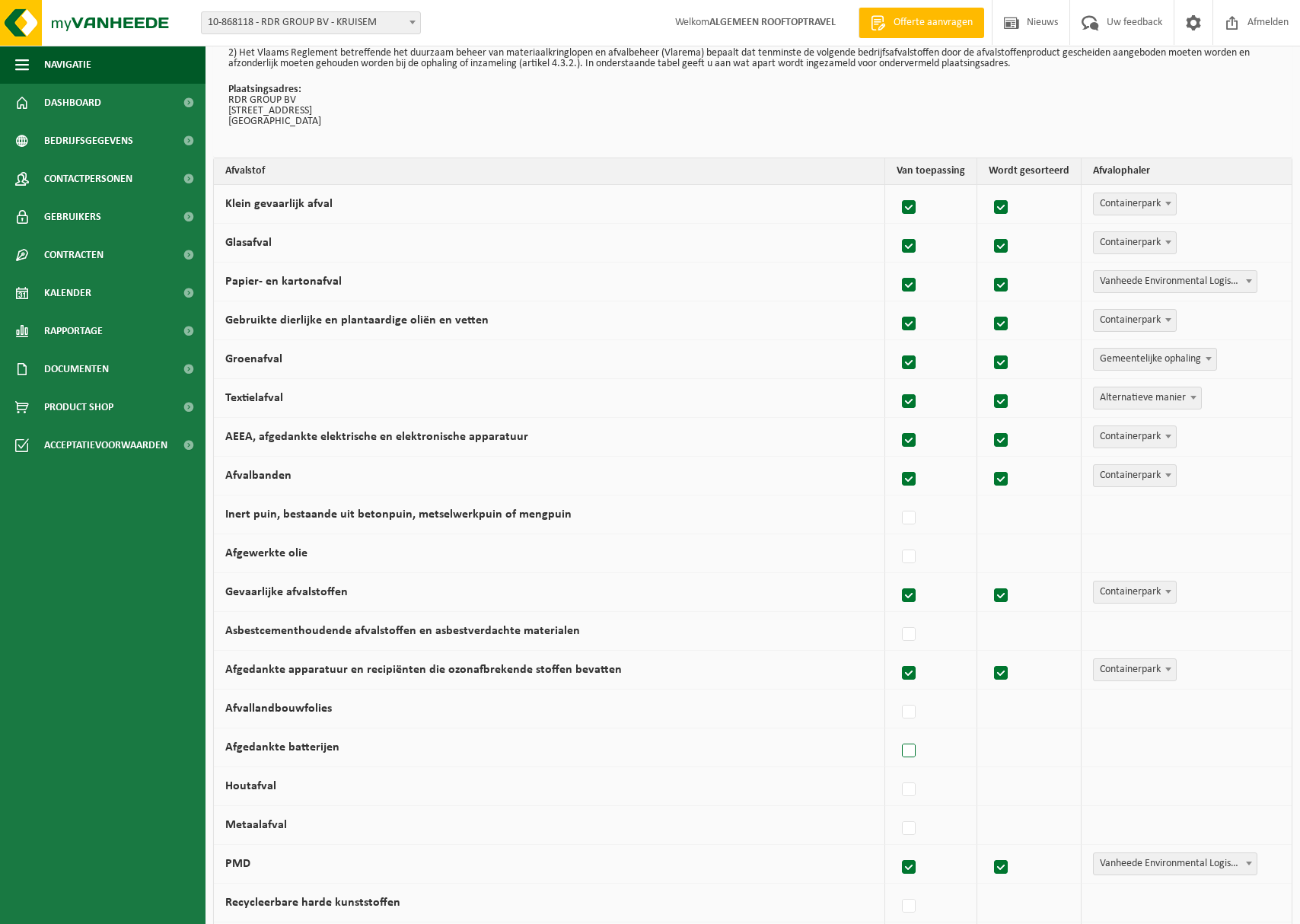
click at [920, 749] on label at bounding box center [910, 751] width 21 height 23
click at [896, 732] on input "Afgedankte batterijen" at bounding box center [895, 732] width 1 height 1
checkbox input "true"
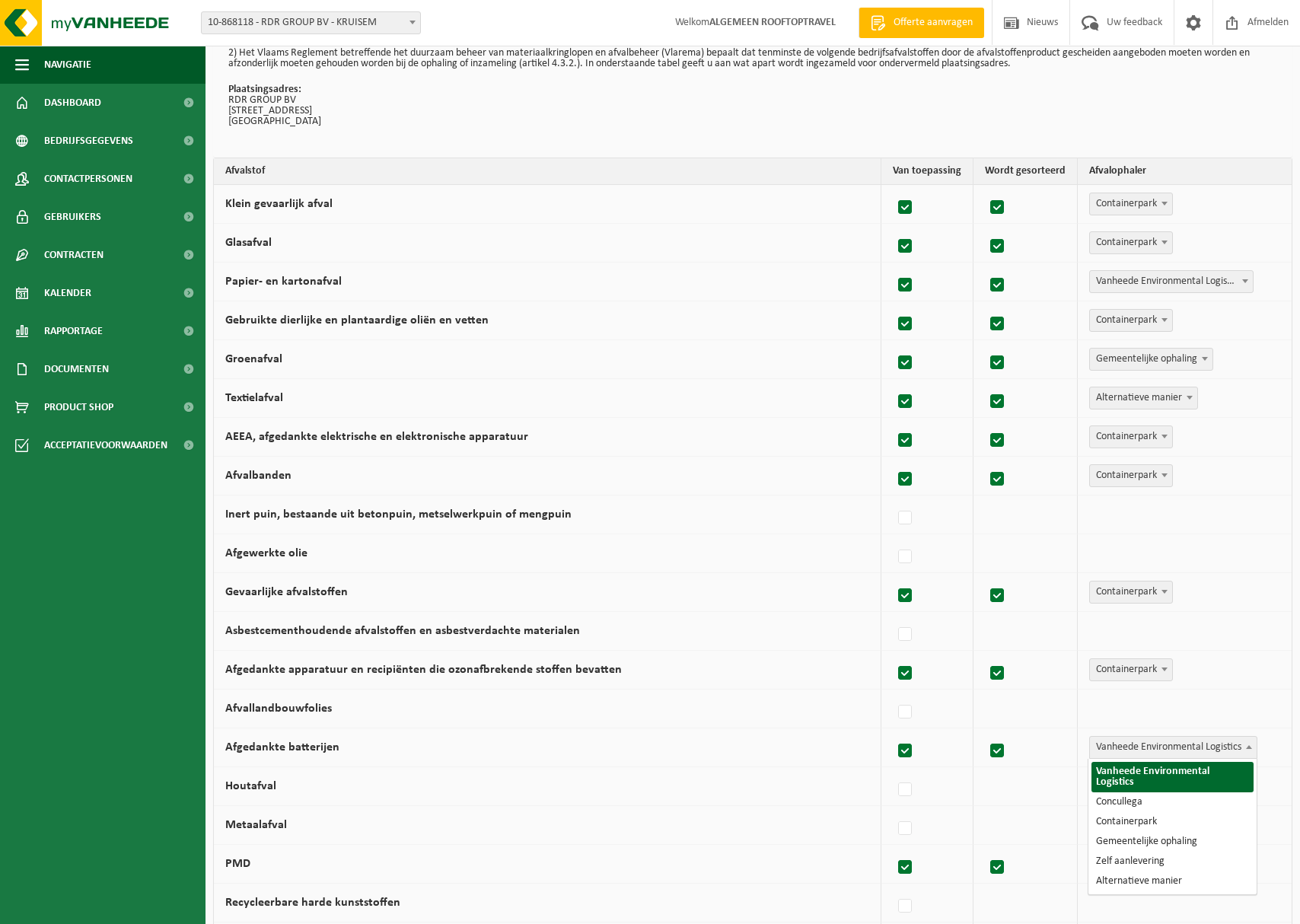
click at [1126, 744] on span "Vanheede Environmental Logistics" at bounding box center [1173, 748] width 167 height 21
select select "Containerpark"
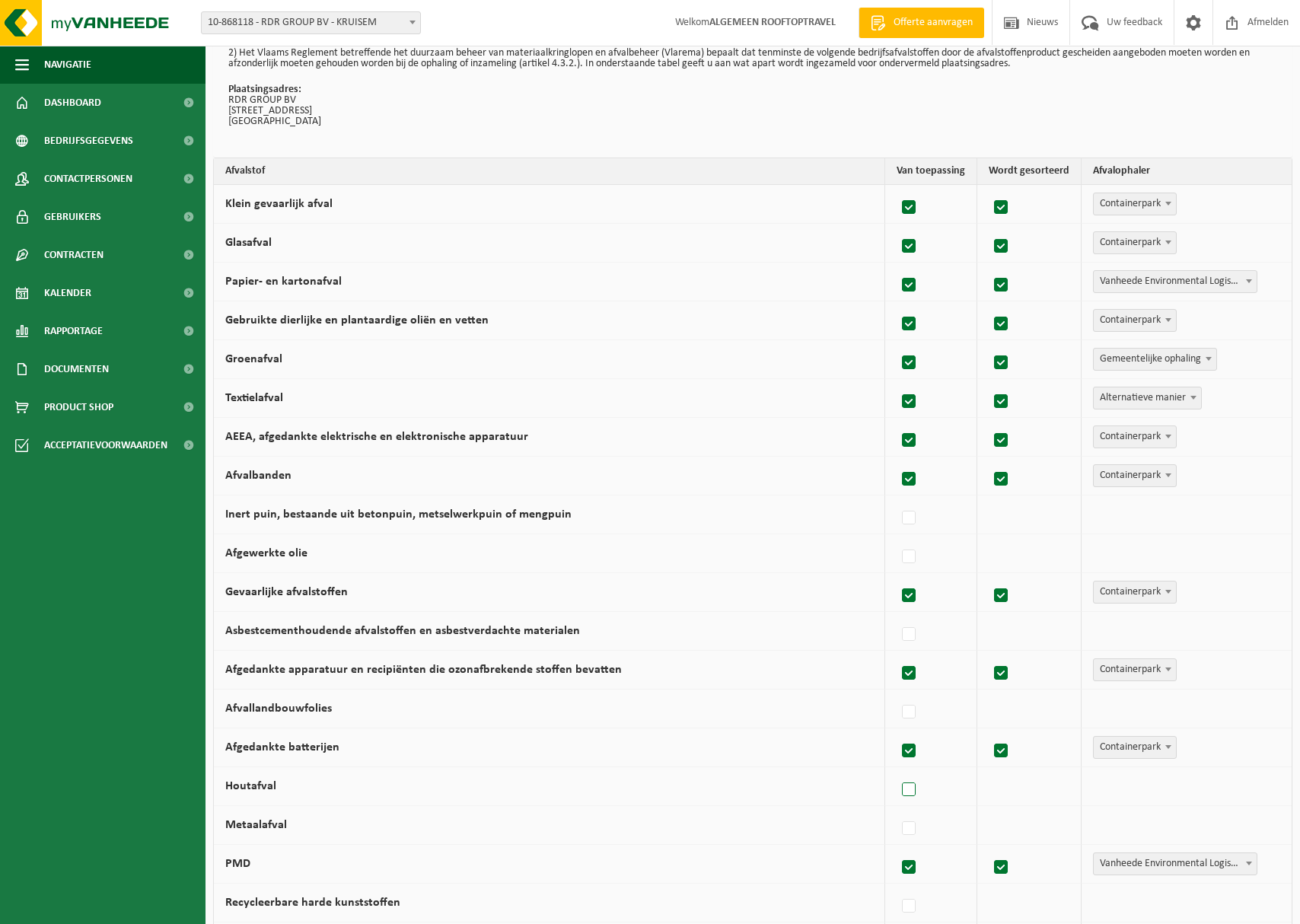
click at [911, 788] on label at bounding box center [910, 790] width 21 height 23
click at [896, 771] on input "Houtafval" at bounding box center [895, 770] width 1 height 1
checkbox input "true"
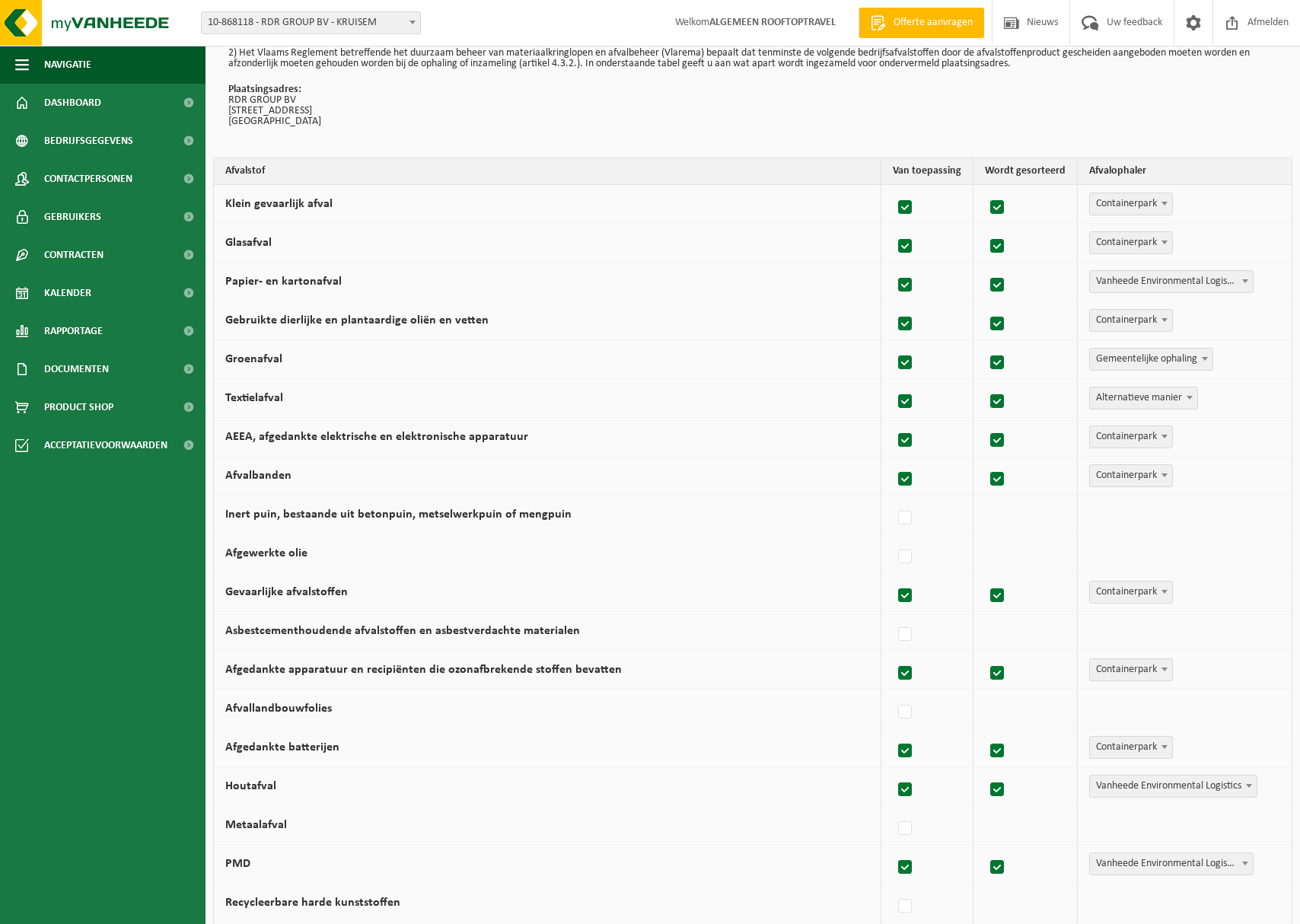
click at [1147, 789] on span "Vanheede Environmental Logistics" at bounding box center [1173, 786] width 167 height 21
select select "Containerpark"
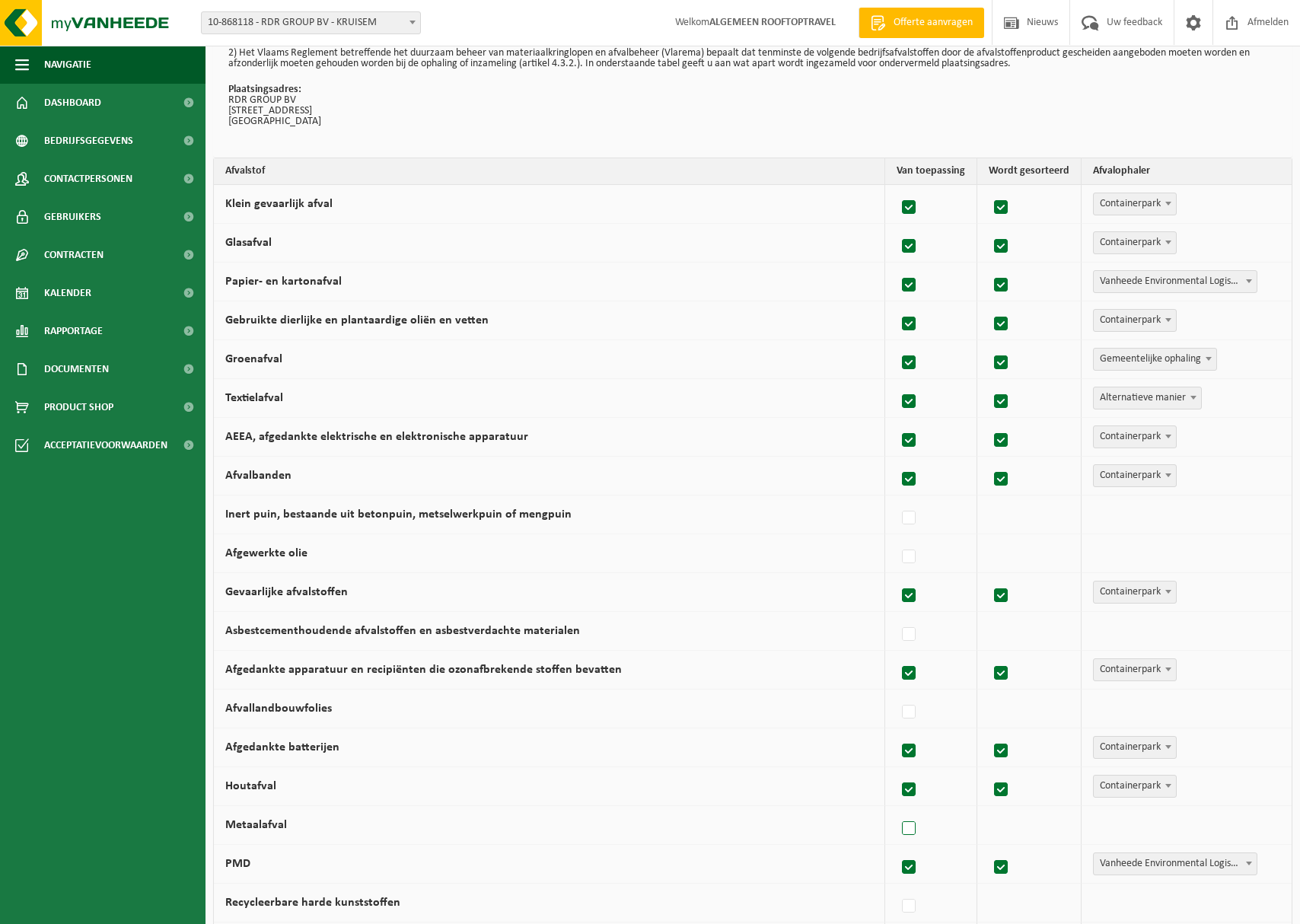
click at [913, 828] on label at bounding box center [910, 829] width 21 height 23
click at [896, 810] on input "Metaalafval" at bounding box center [895, 809] width 1 height 1
checkbox input "true"
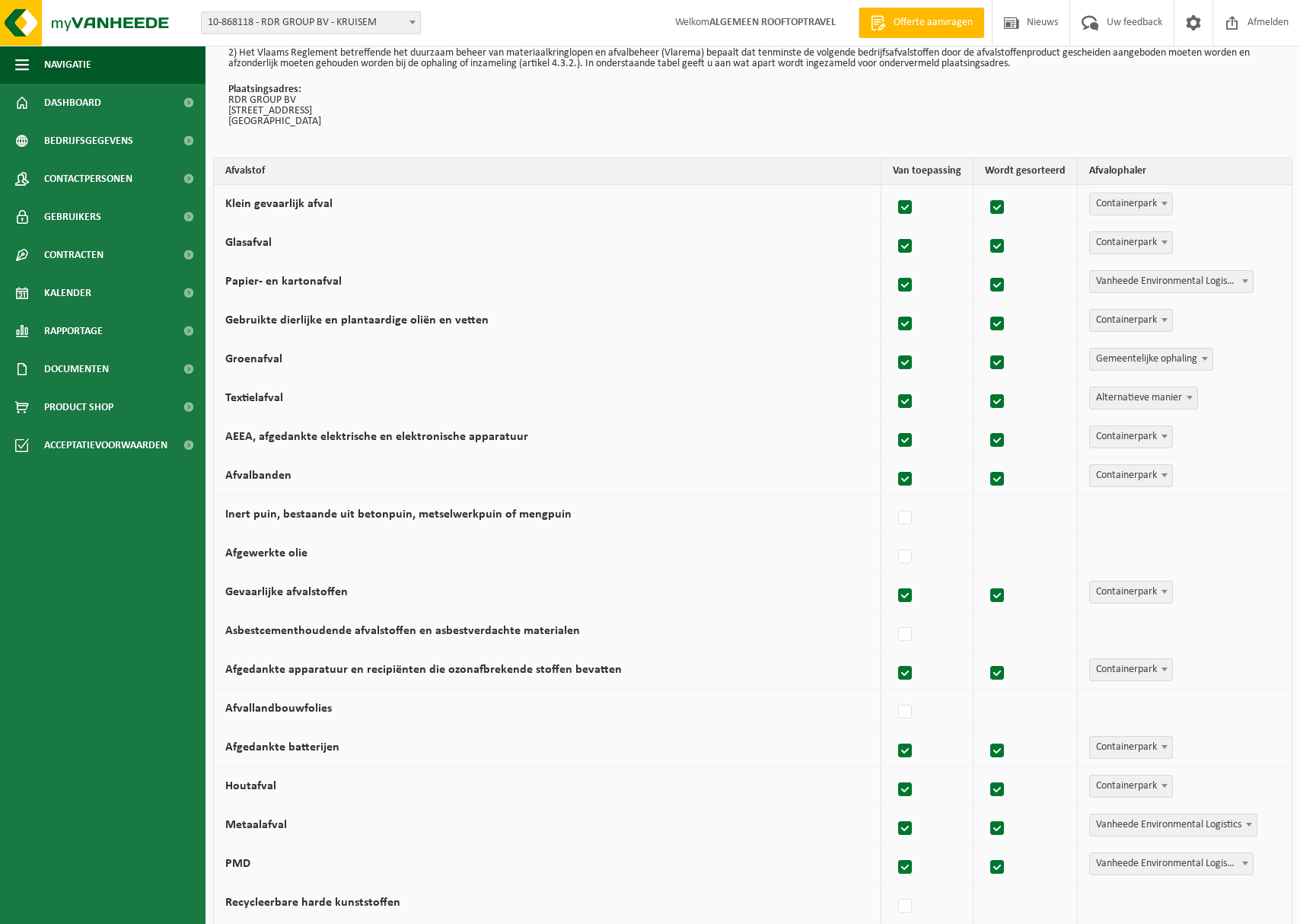
click at [1125, 824] on span "Vanheede Environmental Logistics" at bounding box center [1173, 825] width 167 height 21
select select "Concullega"
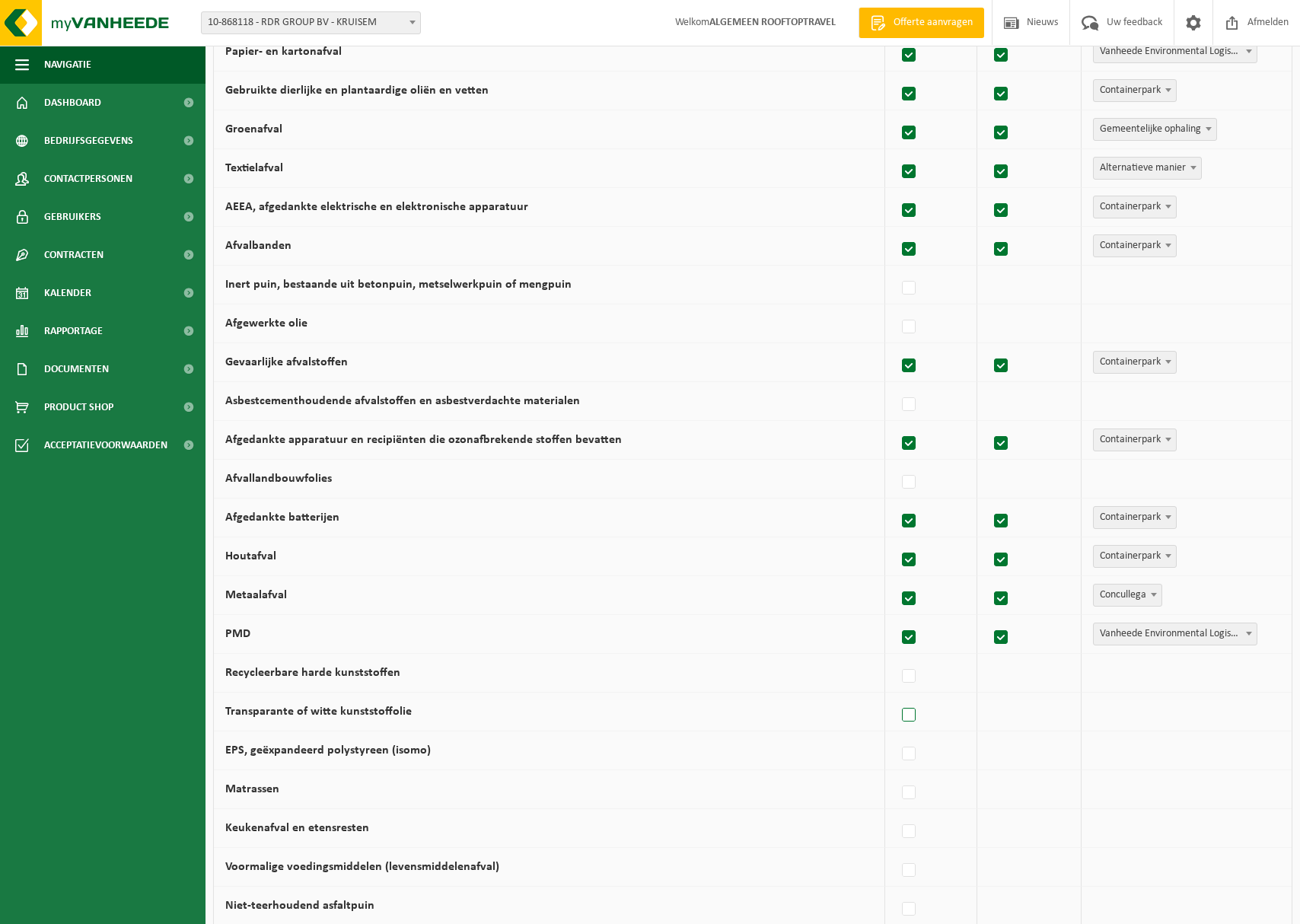
scroll to position [315, 0]
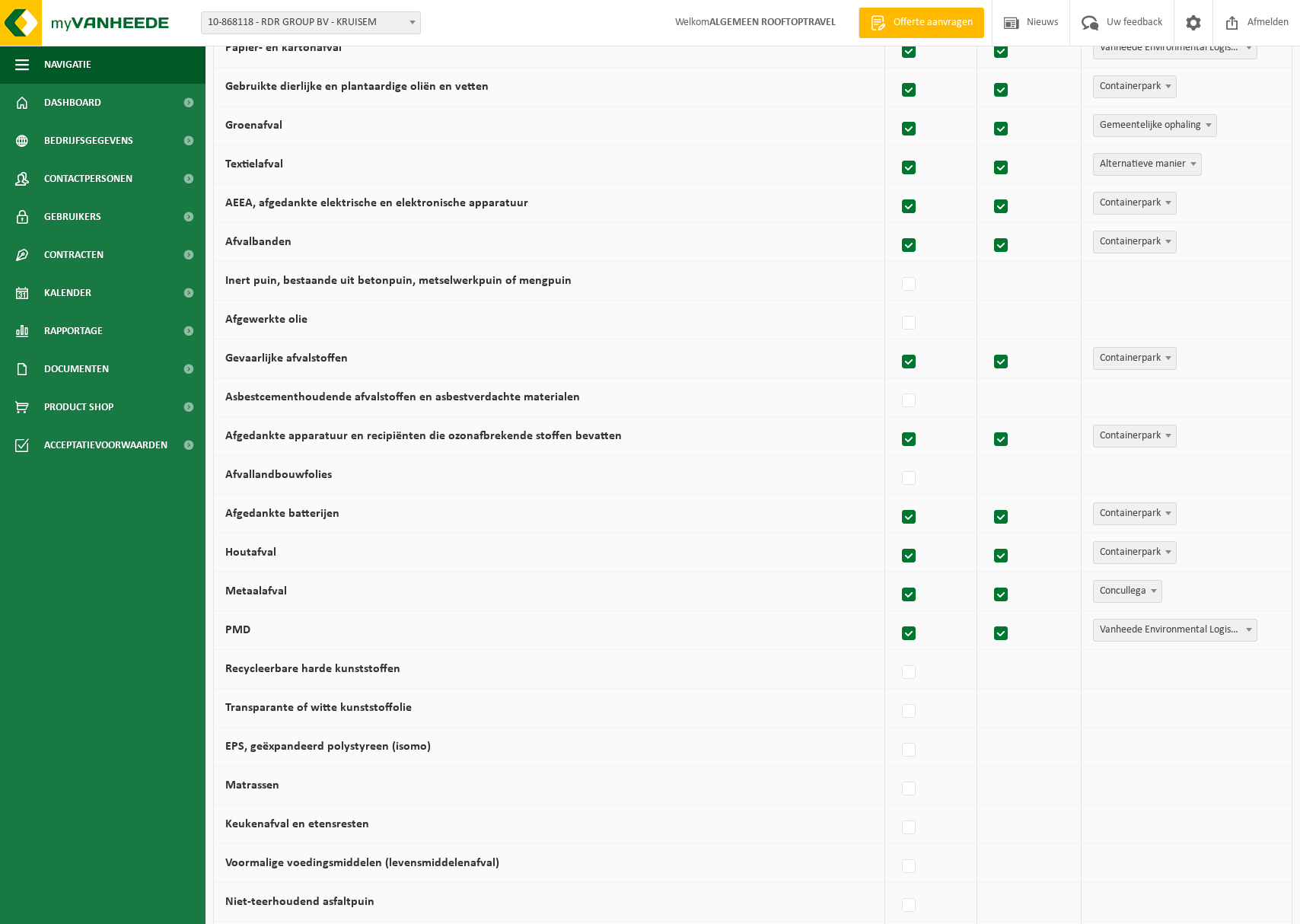
drag, startPoint x: 908, startPoint y: 674, endPoint x: 946, endPoint y: 674, distance: 38.0
click at [908, 674] on label at bounding box center [910, 673] width 21 height 23
click at [896, 654] on input "Recycleerbare harde kunststoffen" at bounding box center [895, 653] width 1 height 1
checkbox input "true"
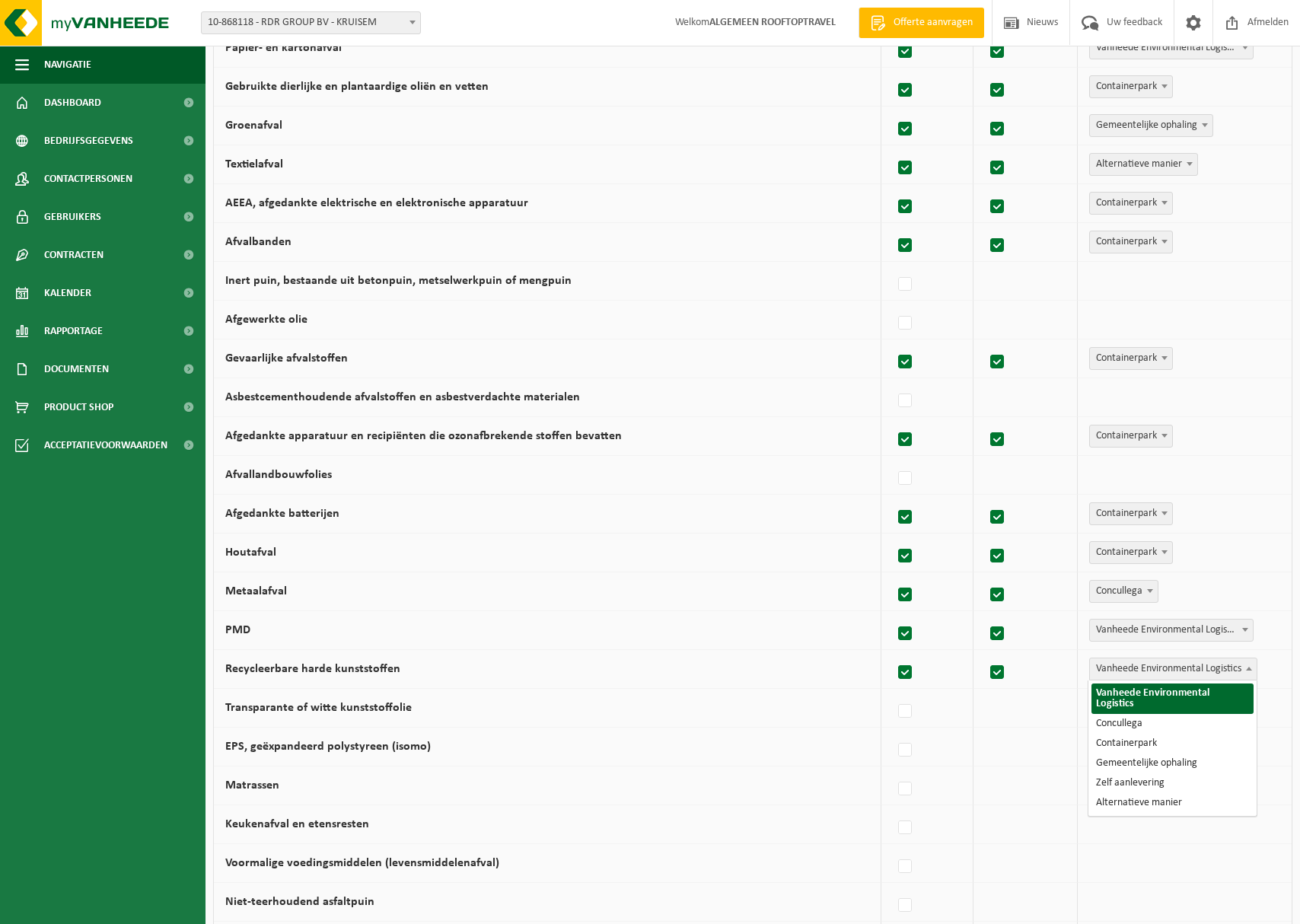
click at [1121, 667] on span "Vanheede Environmental Logistics" at bounding box center [1173, 669] width 167 height 21
drag, startPoint x: 1149, startPoint y: 736, endPoint x: 1138, endPoint y: 737, distance: 11.0
select select "Containerpark"
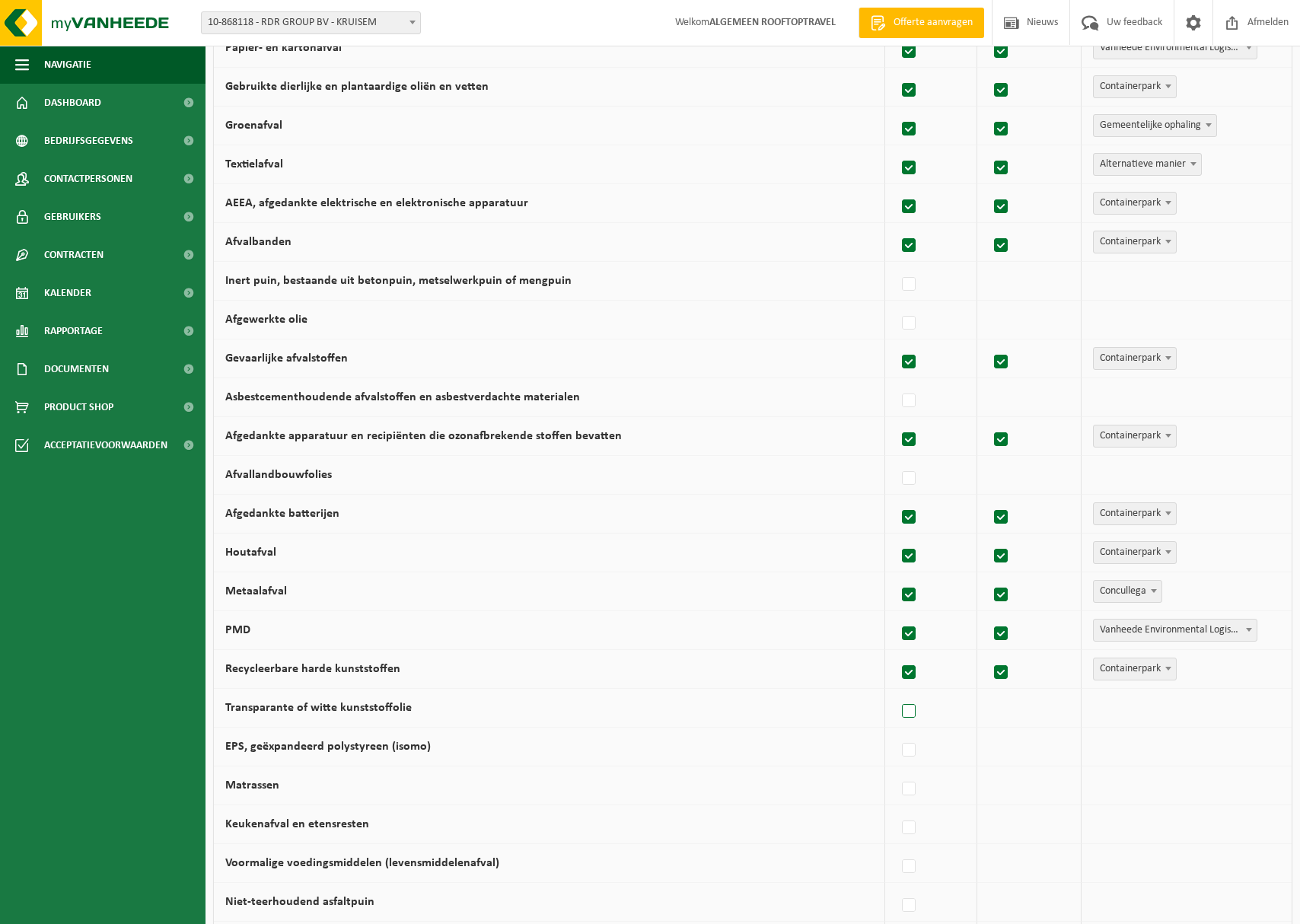
click at [910, 709] on label at bounding box center [910, 712] width 21 height 23
click at [896, 692] on input "Transparante of witte kunststoffolie" at bounding box center [895, 691] width 1 height 1
checkbox input "true"
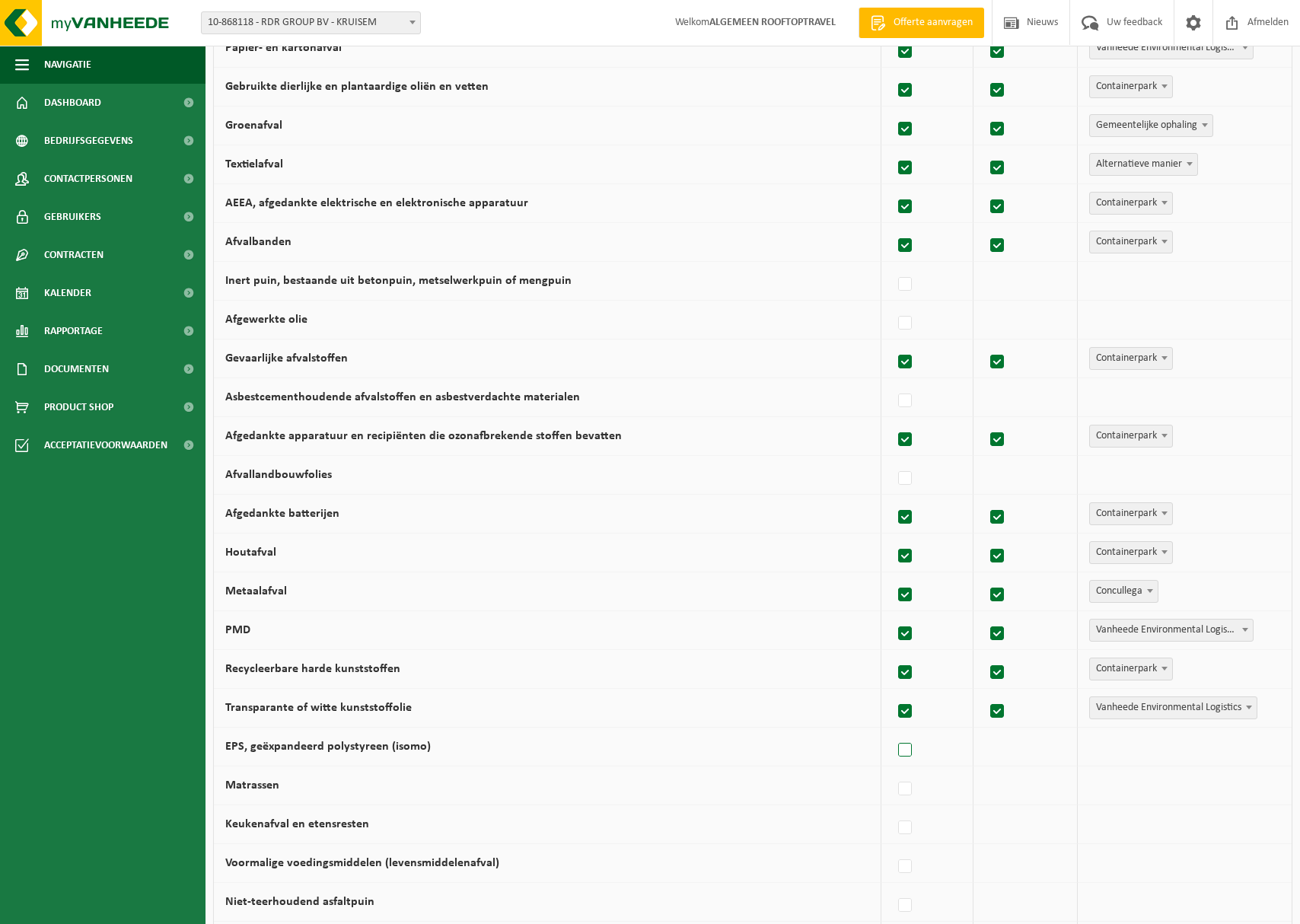
click at [910, 751] on label at bounding box center [906, 750] width 21 height 23
click at [893, 732] on input "EPS, geëxpandeerd polystyreen (isomo)" at bounding box center [892, 731] width 1 height 1
checkbox input "true"
click at [907, 786] on label at bounding box center [906, 789] width 21 height 23
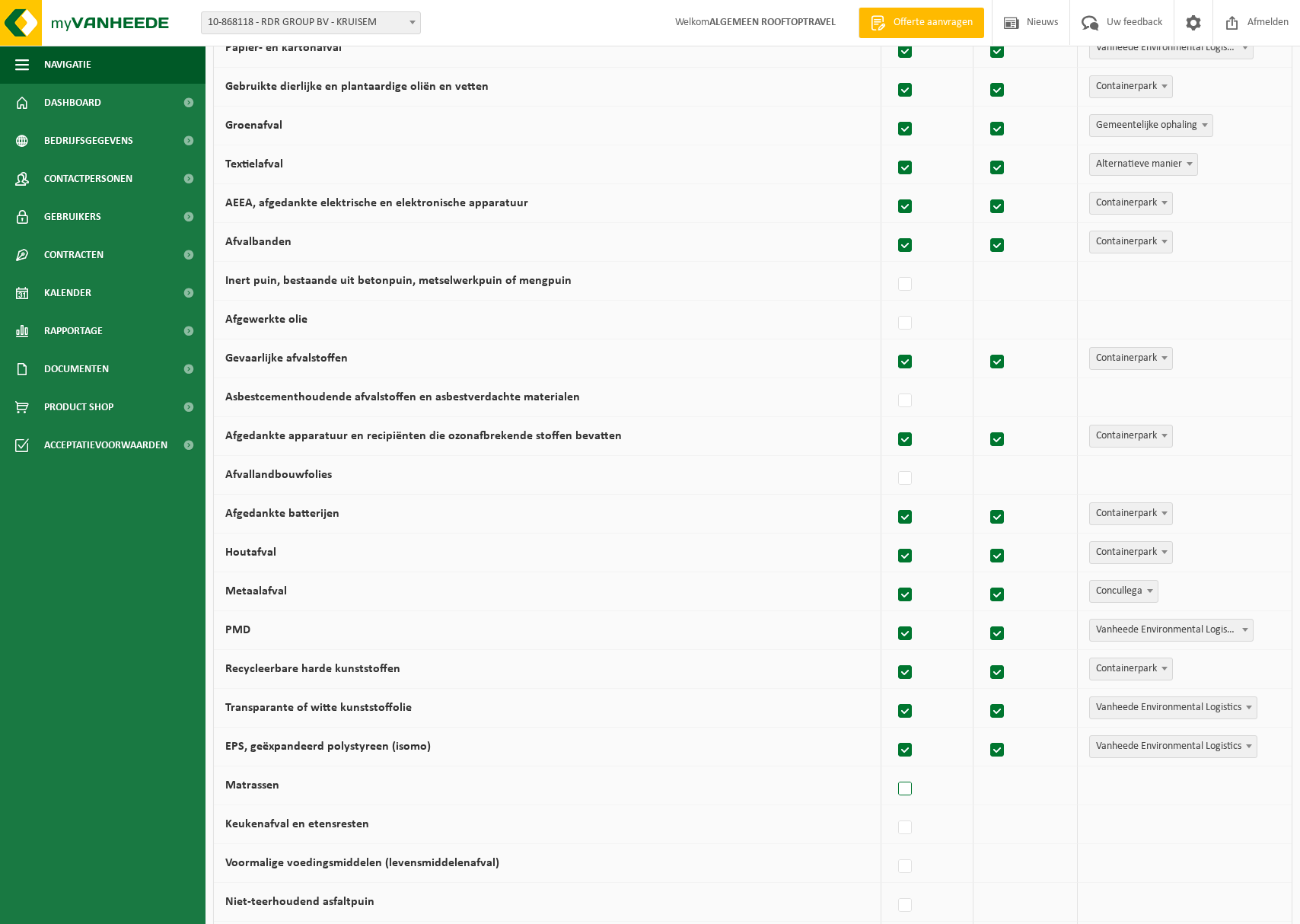
click at [893, 770] on input "Matrassen" at bounding box center [892, 770] width 1 height 1
checkbox input "true"
click at [1157, 789] on span "Vanheede Environmental Logistics" at bounding box center [1173, 786] width 167 height 21
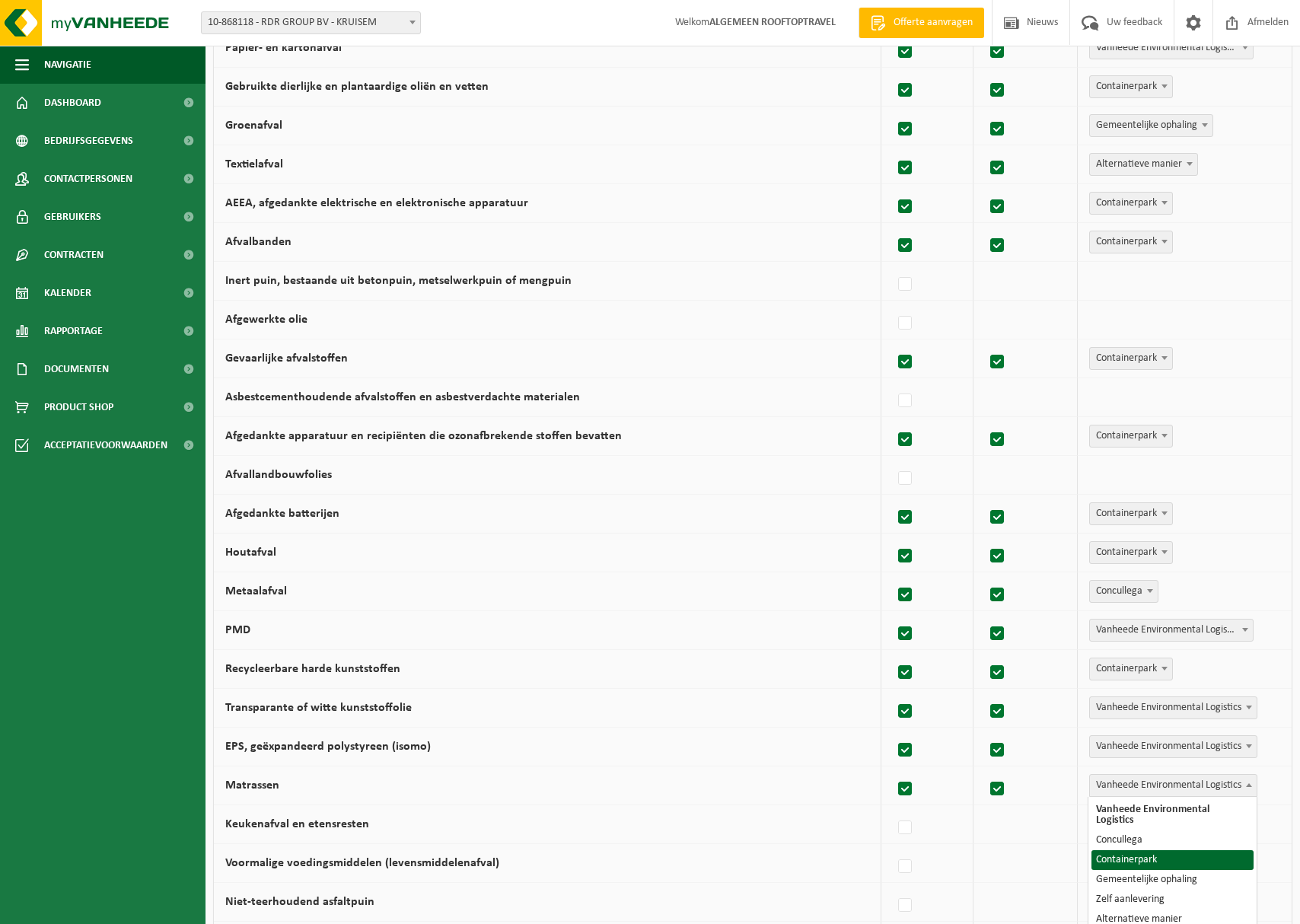
select select "Containerpark"
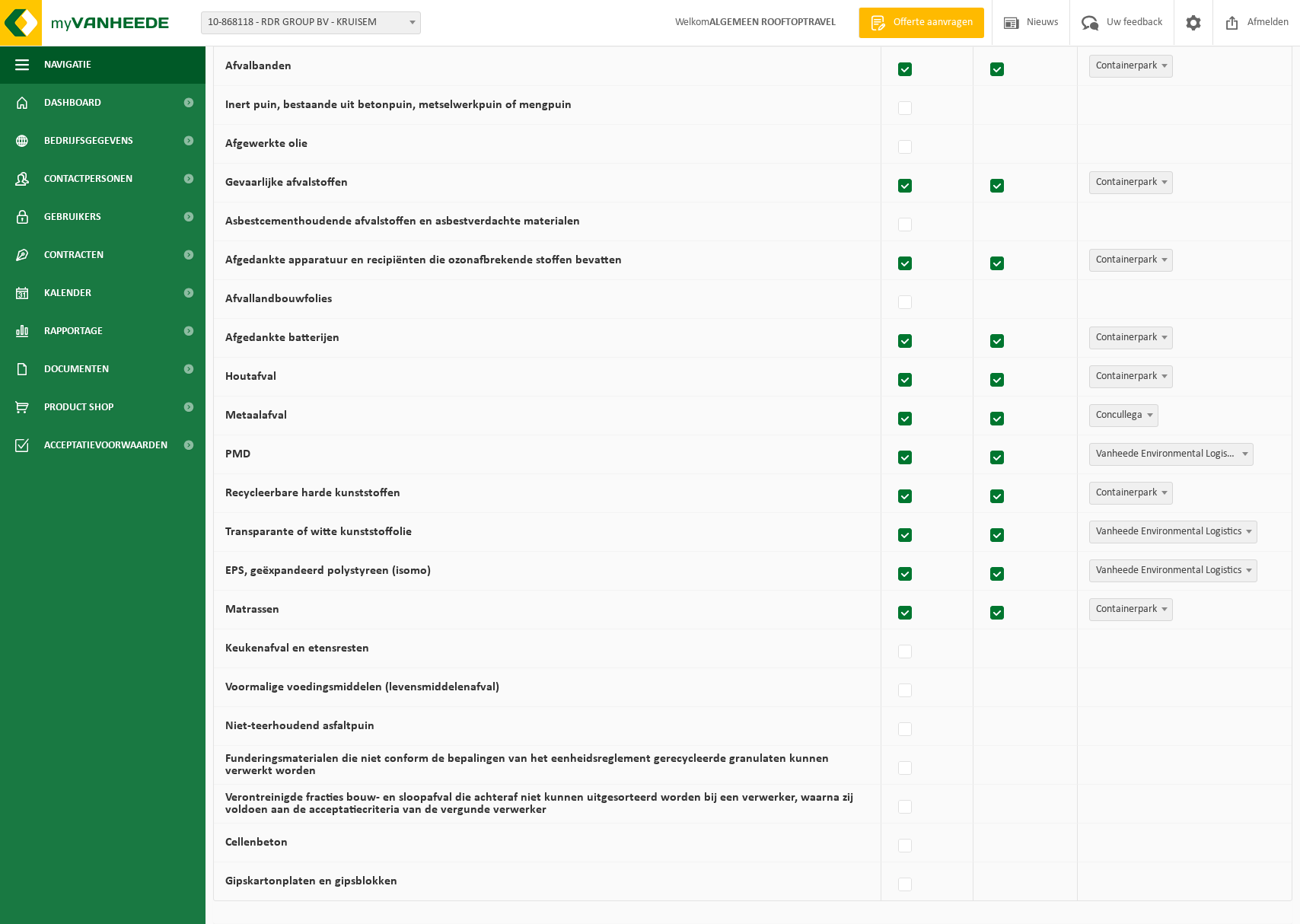
scroll to position [498, 0]
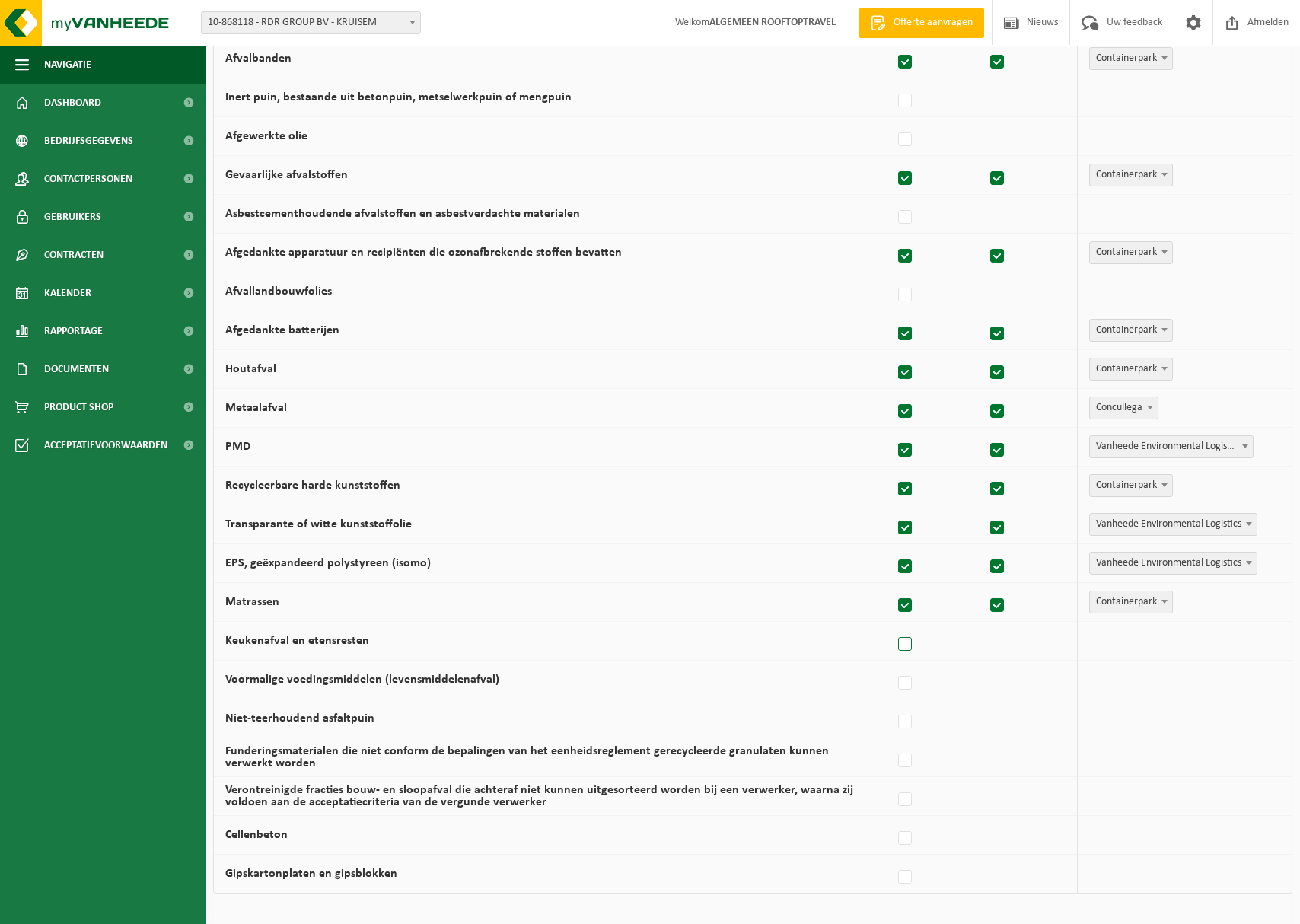
click at [912, 641] on label at bounding box center [906, 645] width 21 height 23
click at [893, 626] on input "Keukenafval en etensresten" at bounding box center [892, 625] width 1 height 1
checkbox input "true"
click at [1205, 638] on span "Vanheede Environmental Logistics" at bounding box center [1173, 641] width 167 height 21
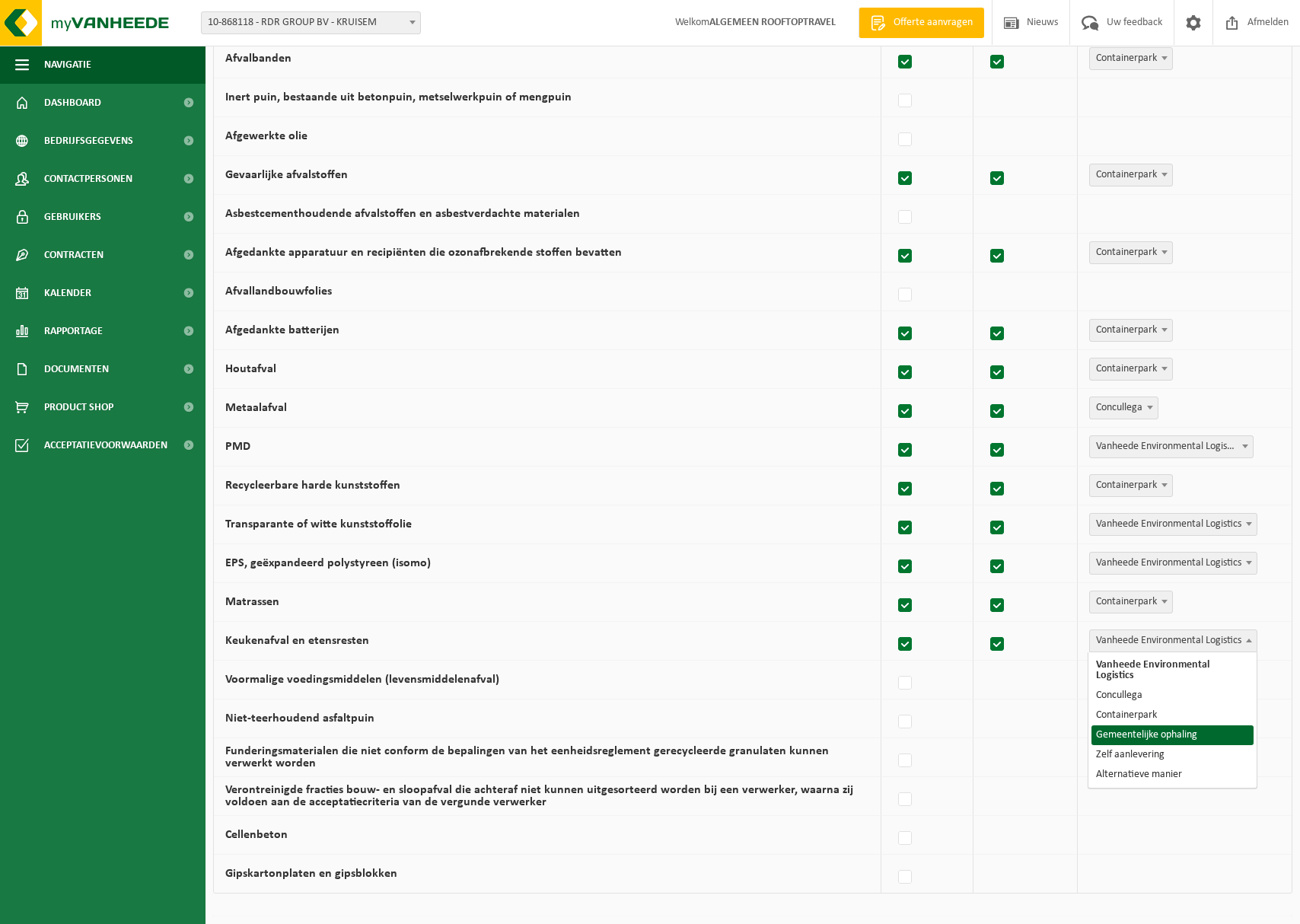
select select "Gemeentelijke ophaling"
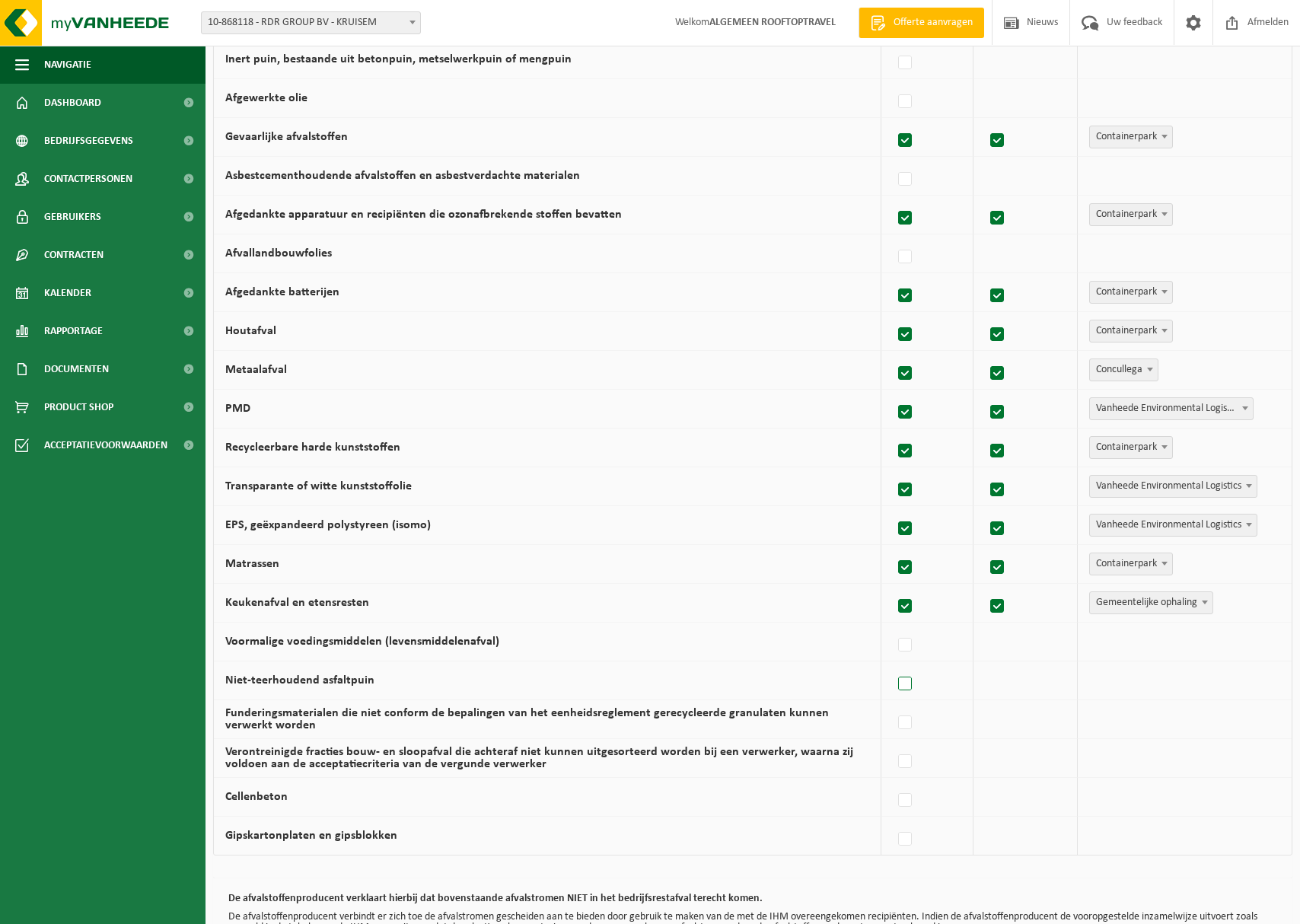
scroll to position [546, 0]
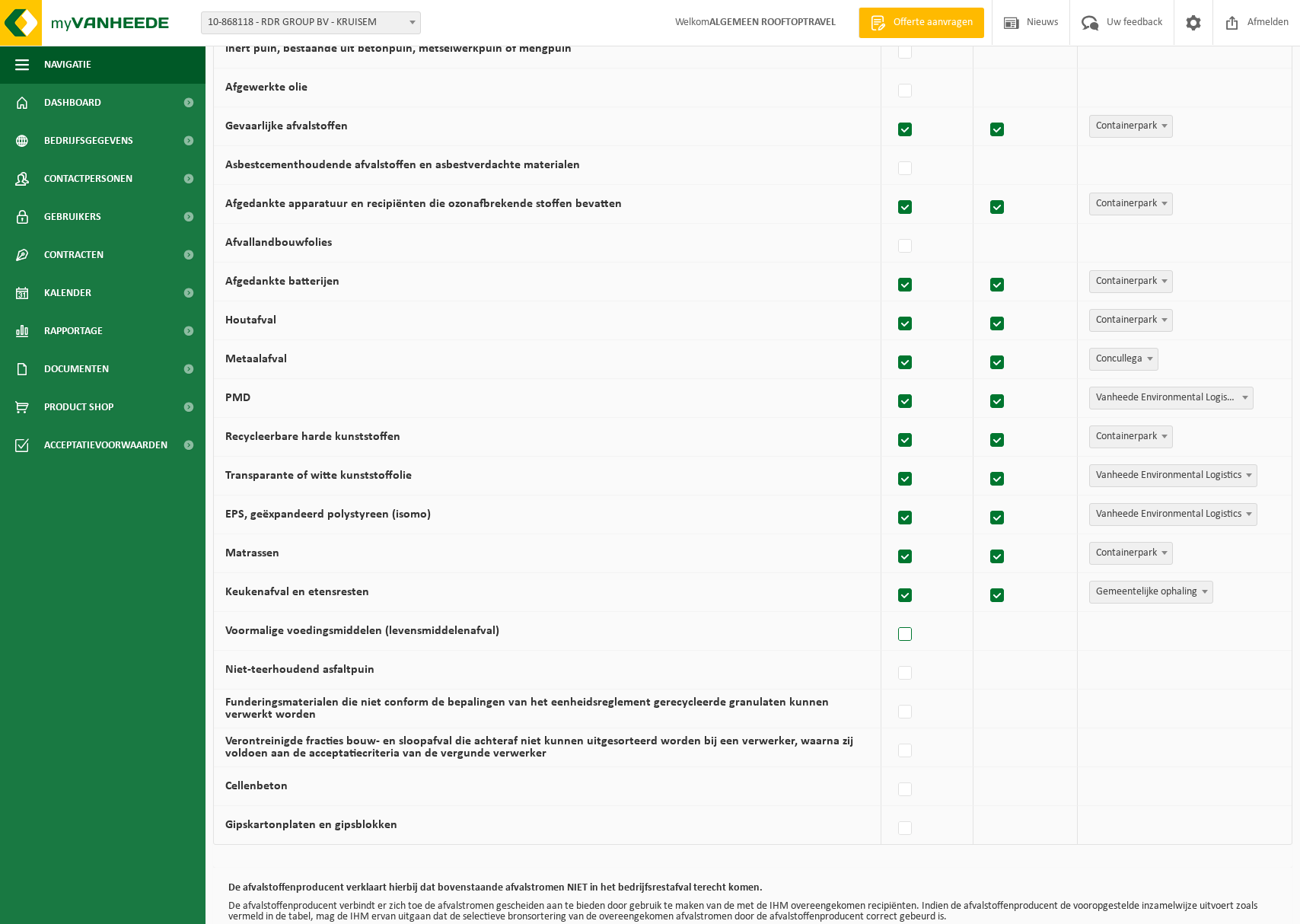
click at [912, 629] on label at bounding box center [906, 635] width 21 height 23
click at [893, 616] on input "Voormalige voedingsmiddelen (levensmiddelenafval)" at bounding box center [892, 615] width 1 height 1
checkbox input "true"
click at [1150, 629] on span "Vanheede Environmental Logistics" at bounding box center [1173, 631] width 167 height 21
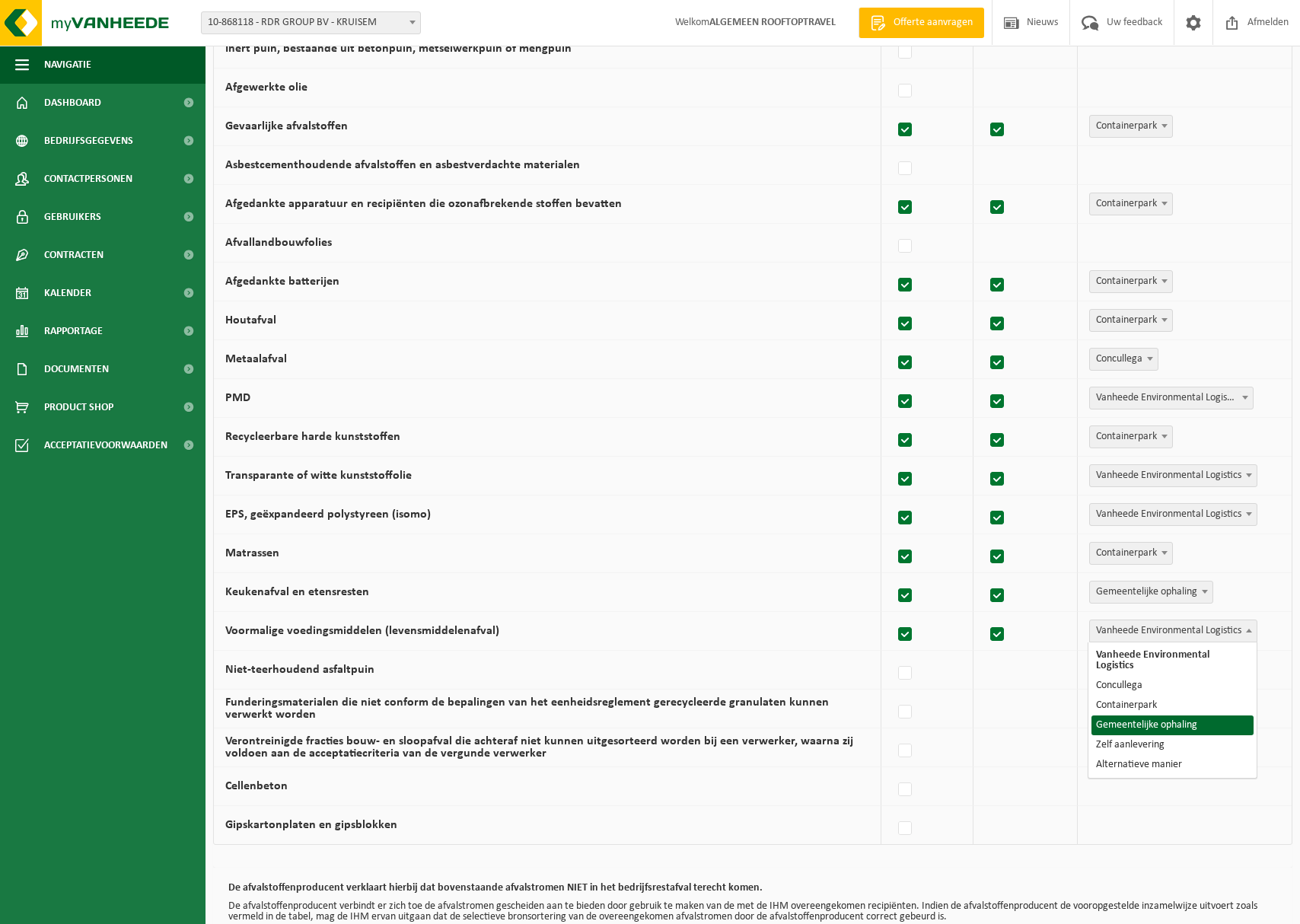
select select "Gemeentelijke ophaling"
click at [912, 706] on label at bounding box center [906, 713] width 21 height 23
click at [893, 693] on input "Funderingsmaterialen die niet conform de bepalingen van het eenheidsreglement g…" at bounding box center [892, 692] width 1 height 1
checkbox input "true"
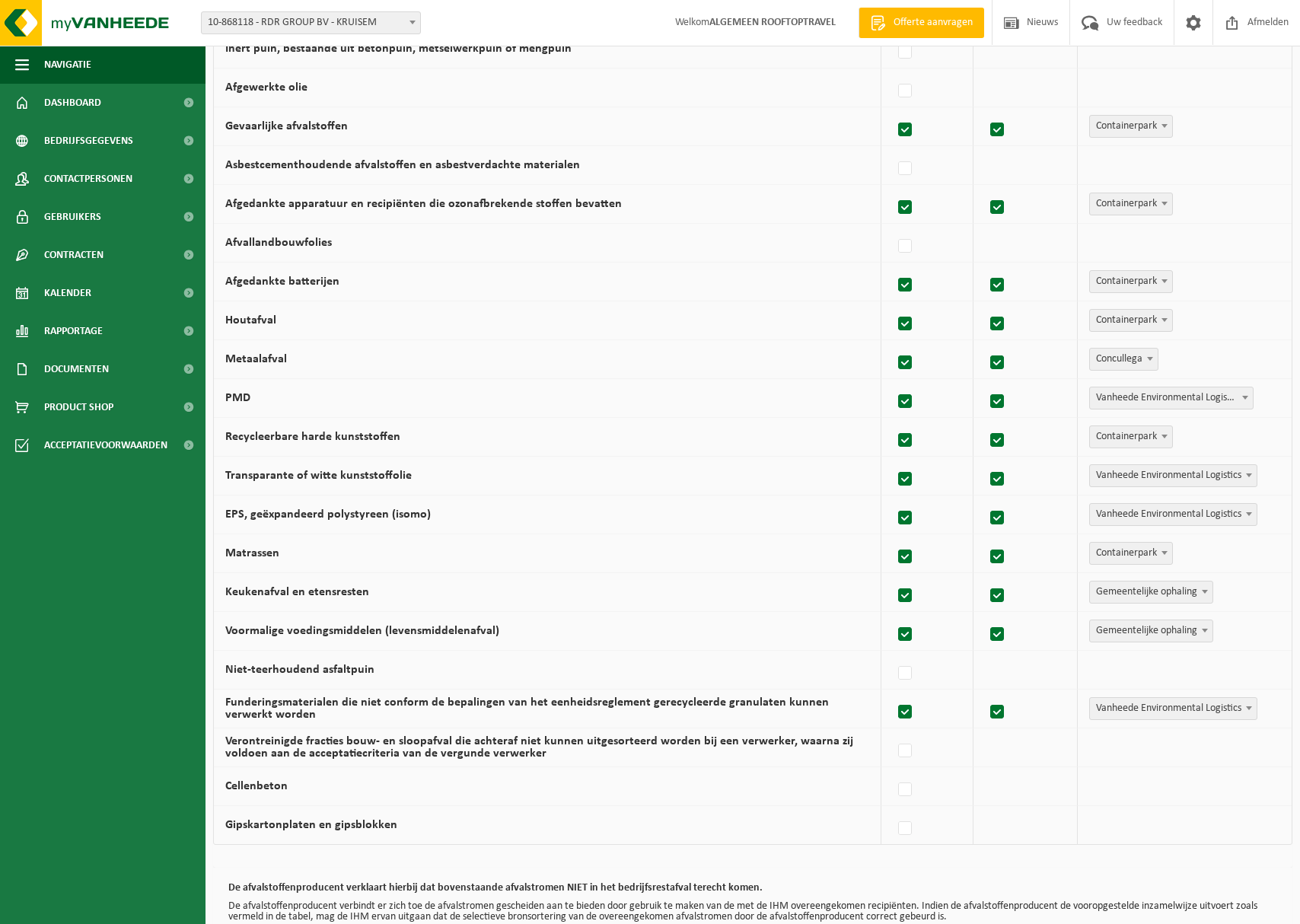
click at [1179, 712] on span "Vanheede Environmental Logistics" at bounding box center [1173, 708] width 167 height 21
select select "Containerpark"
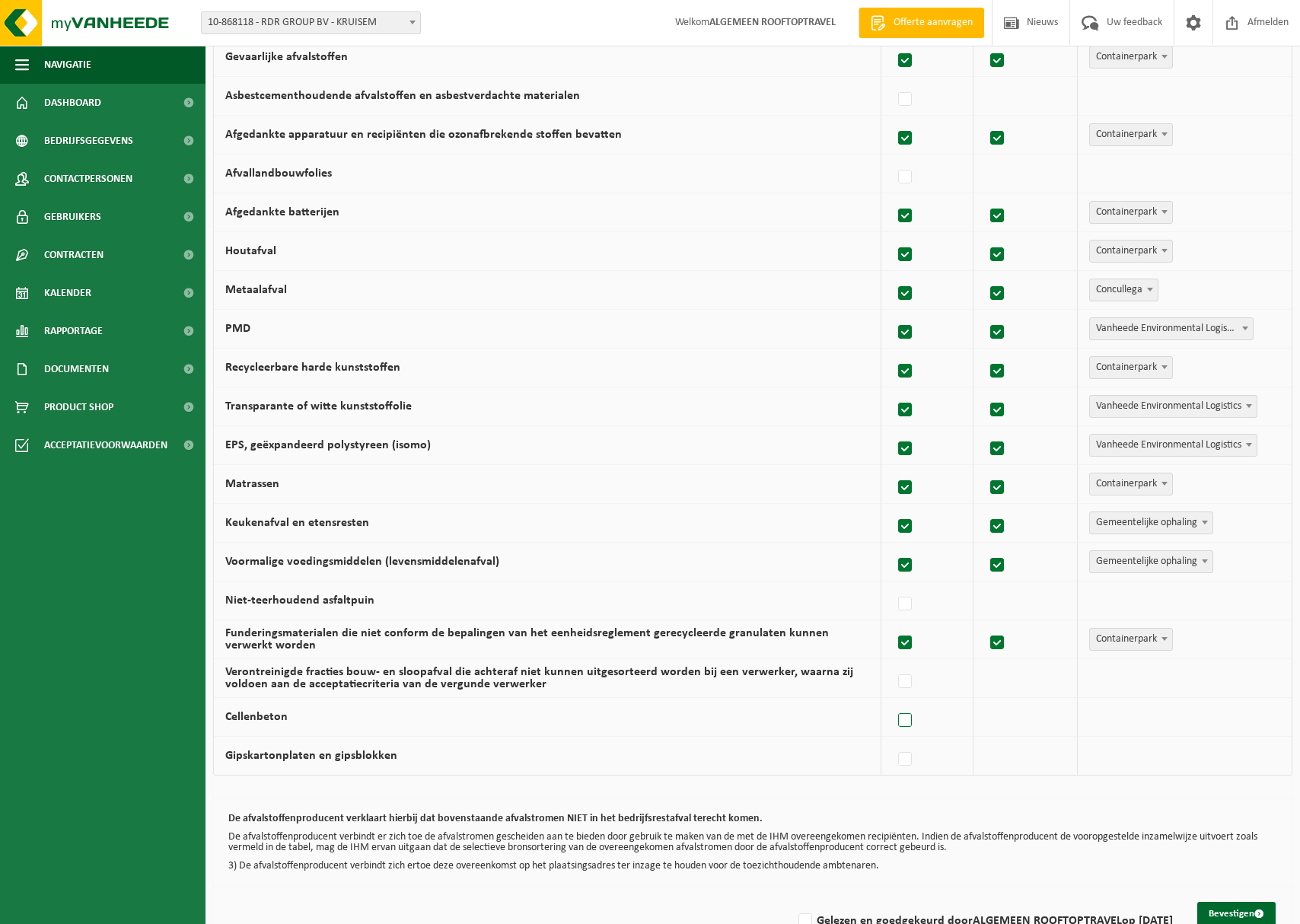
scroll to position [618, 0]
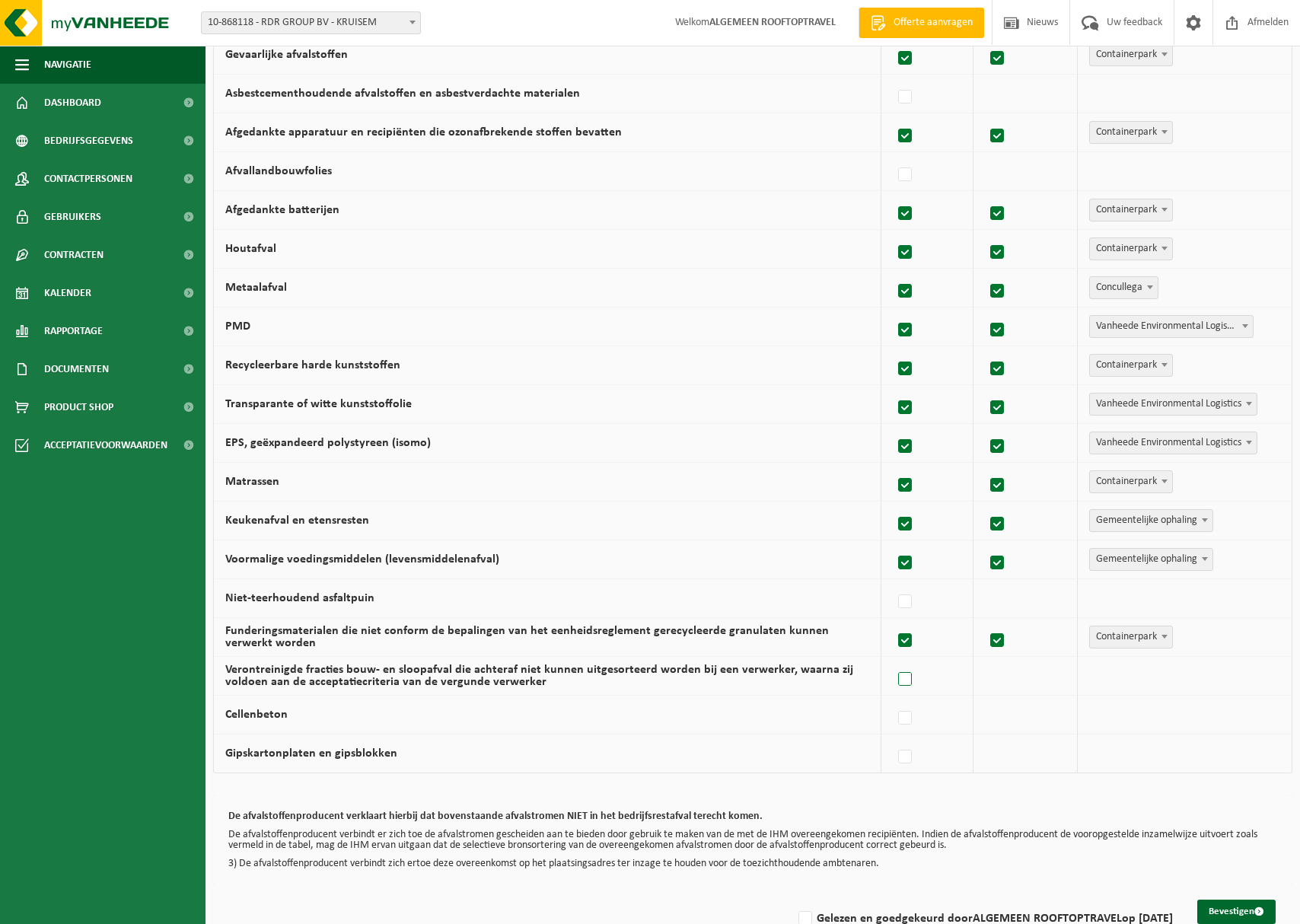
click at [909, 676] on label at bounding box center [906, 680] width 21 height 23
click at [893, 660] on input "Verontreinigde fracties bouw- en sloopafval die achteraf niet kunnen uitgesorte…" at bounding box center [892, 660] width 1 height 1
checkbox input "true"
click at [909, 716] on label at bounding box center [906, 719] width 21 height 23
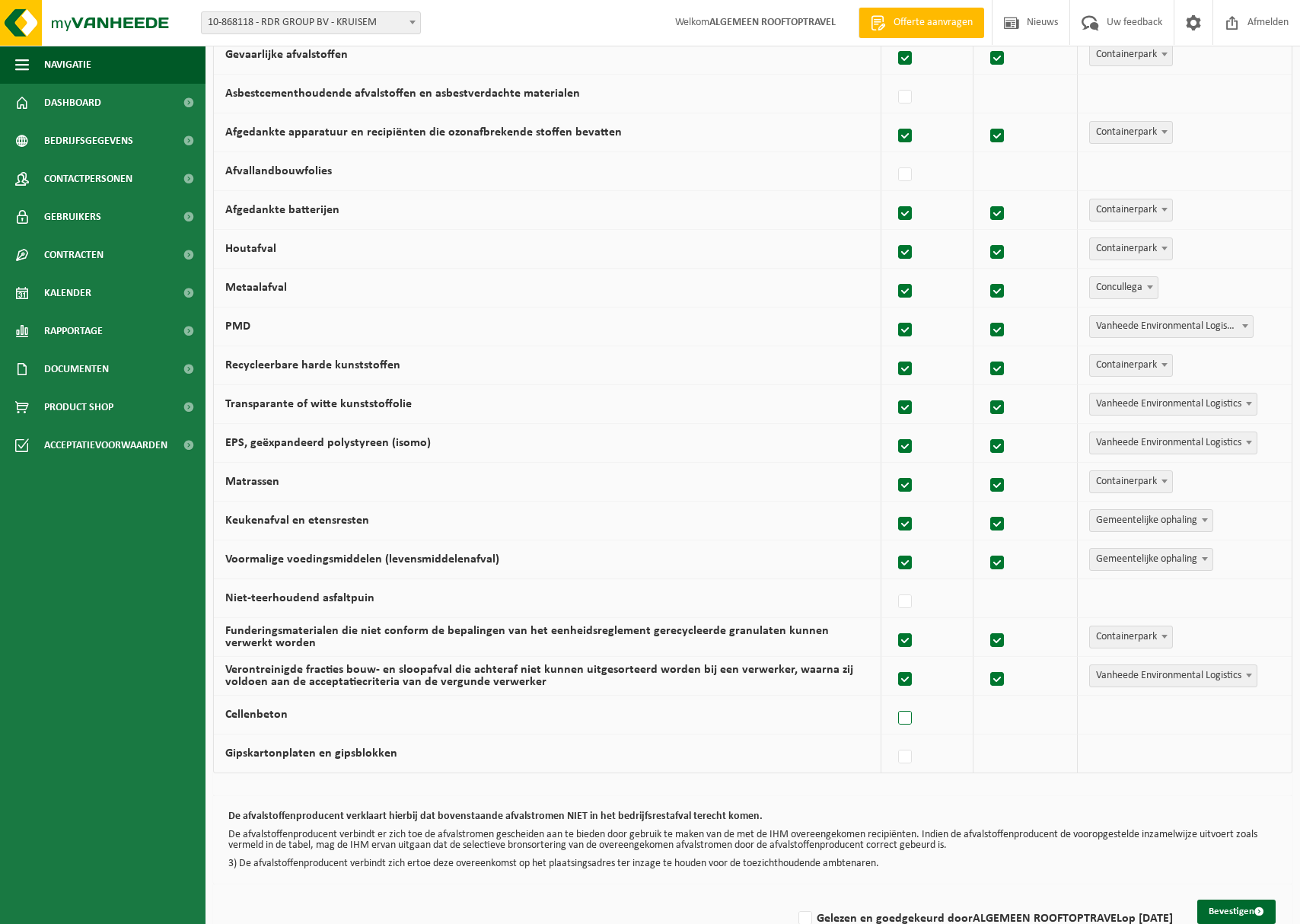
click at [893, 699] on input "Cellenbeton" at bounding box center [892, 699] width 1 height 1
checkbox input "true"
drag, startPoint x: 911, startPoint y: 754, endPoint x: 950, endPoint y: 736, distance: 43.0
click at [911, 754] on label at bounding box center [906, 757] width 21 height 23
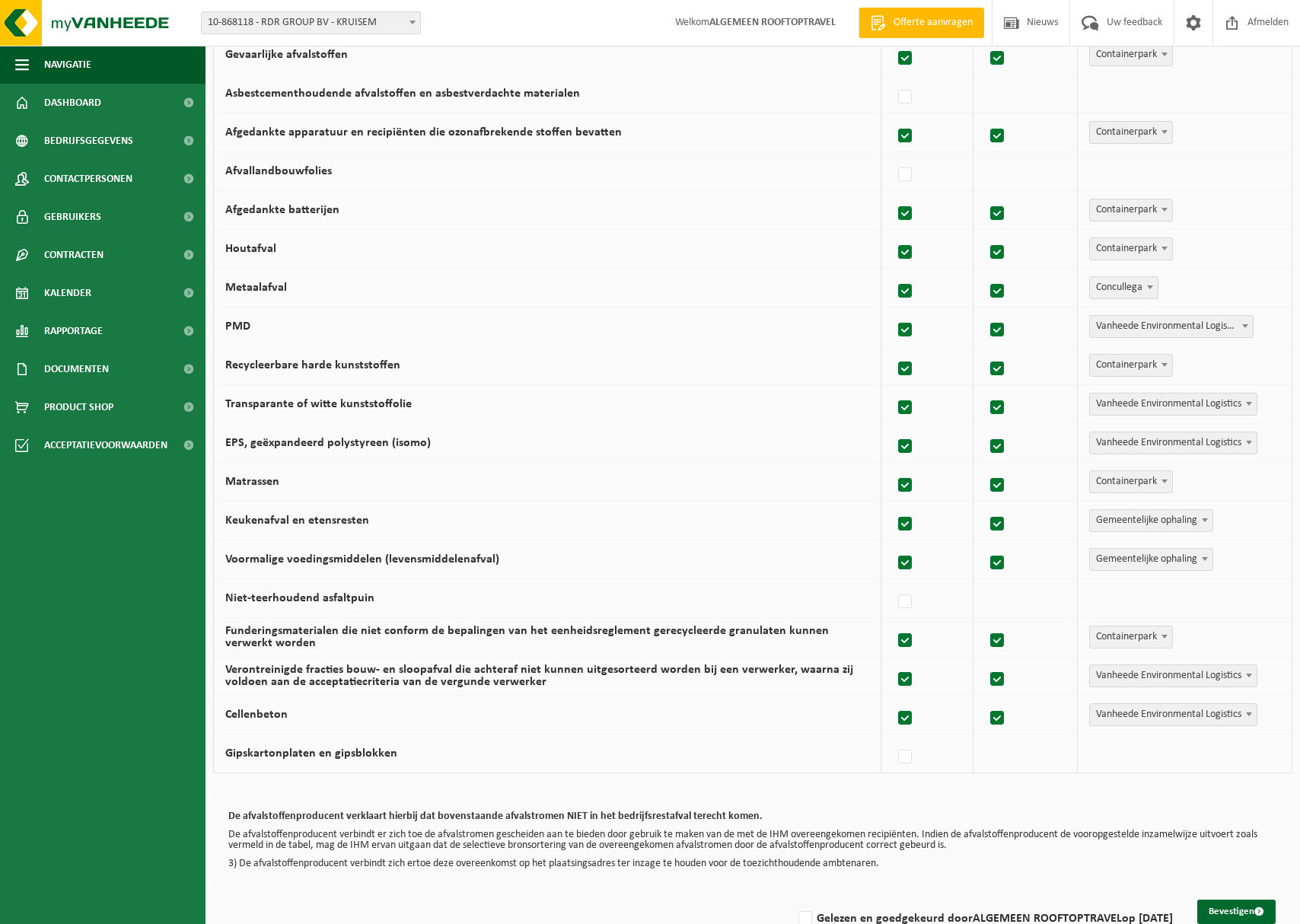
click at [893, 739] on input "Gipskartonplaten en gipsblokken" at bounding box center [892, 738] width 1 height 1
checkbox input "true"
drag, startPoint x: 1125, startPoint y: 675, endPoint x: 1132, endPoint y: 693, distance: 19.3
click at [1125, 675] on span "Vanheede Environmental Logistics" at bounding box center [1173, 676] width 167 height 21
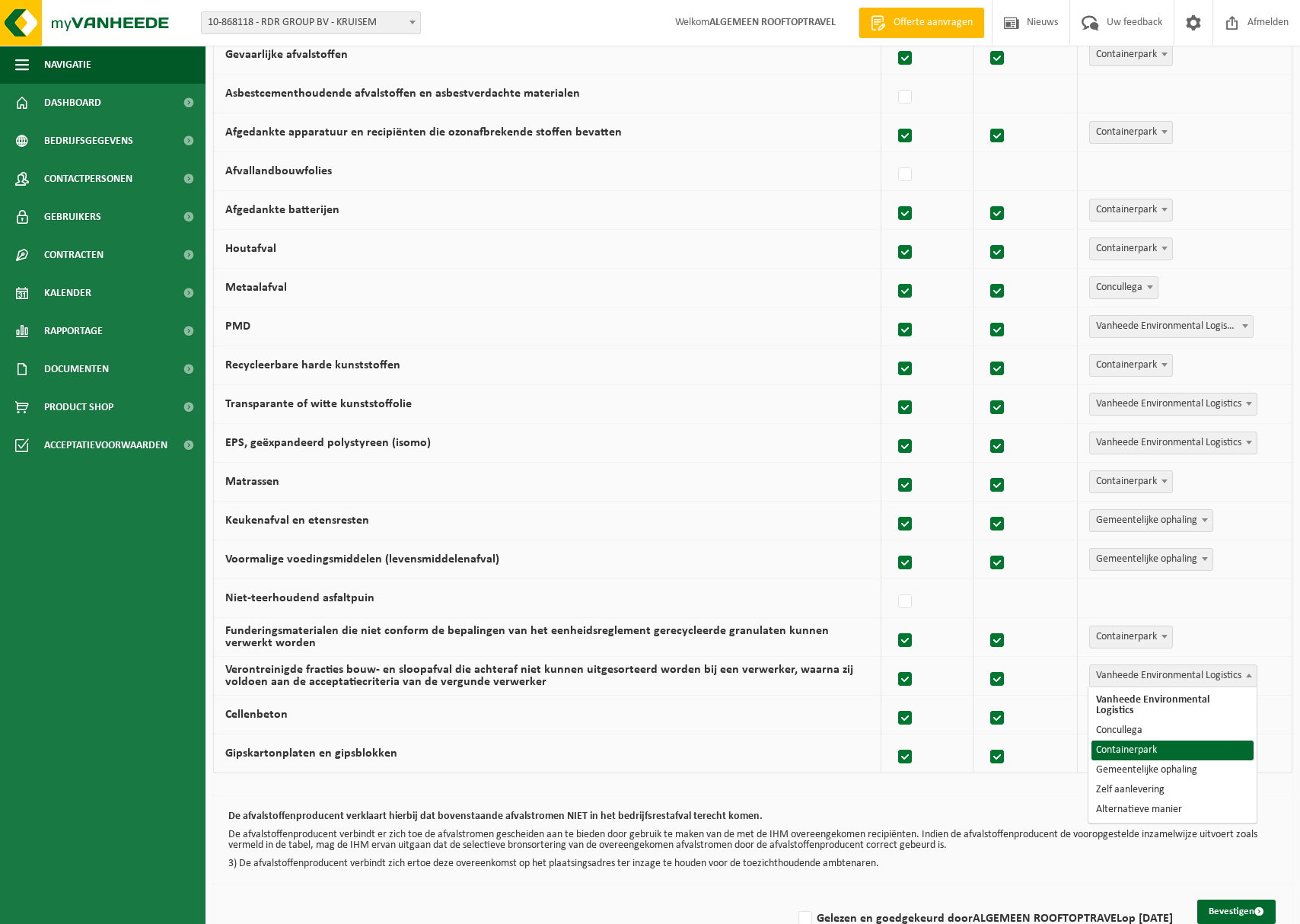
select select "Containerpark"
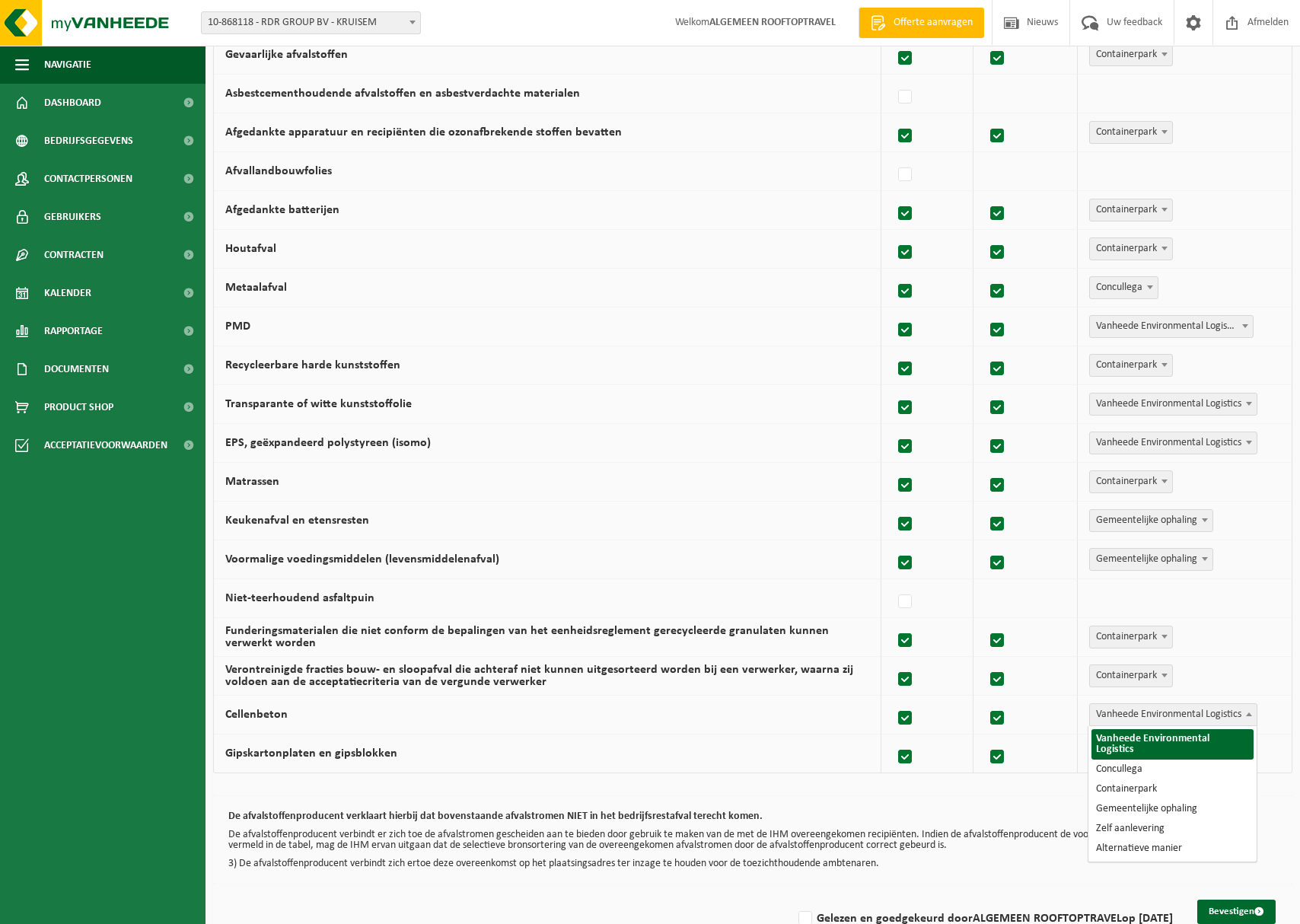
drag, startPoint x: 1138, startPoint y: 720, endPoint x: 1136, endPoint y: 730, distance: 10.2
click at [1138, 720] on span "Vanheede Environmental Logistics" at bounding box center [1173, 715] width 167 height 21
select select "Containerpark"
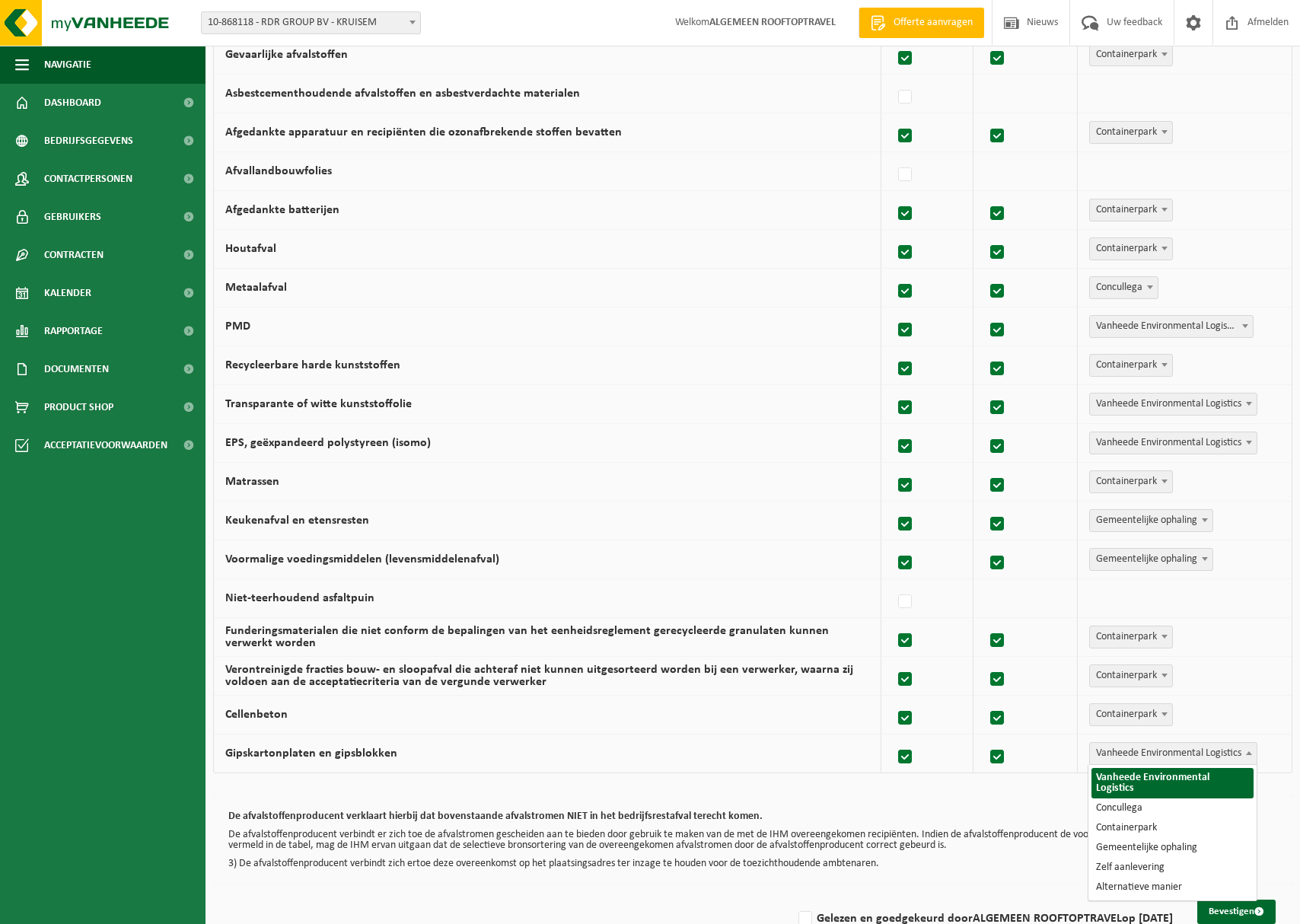
click at [1131, 757] on span "Vanheede Environmental Logistics" at bounding box center [1173, 754] width 167 height 21
select select "Containerpark"
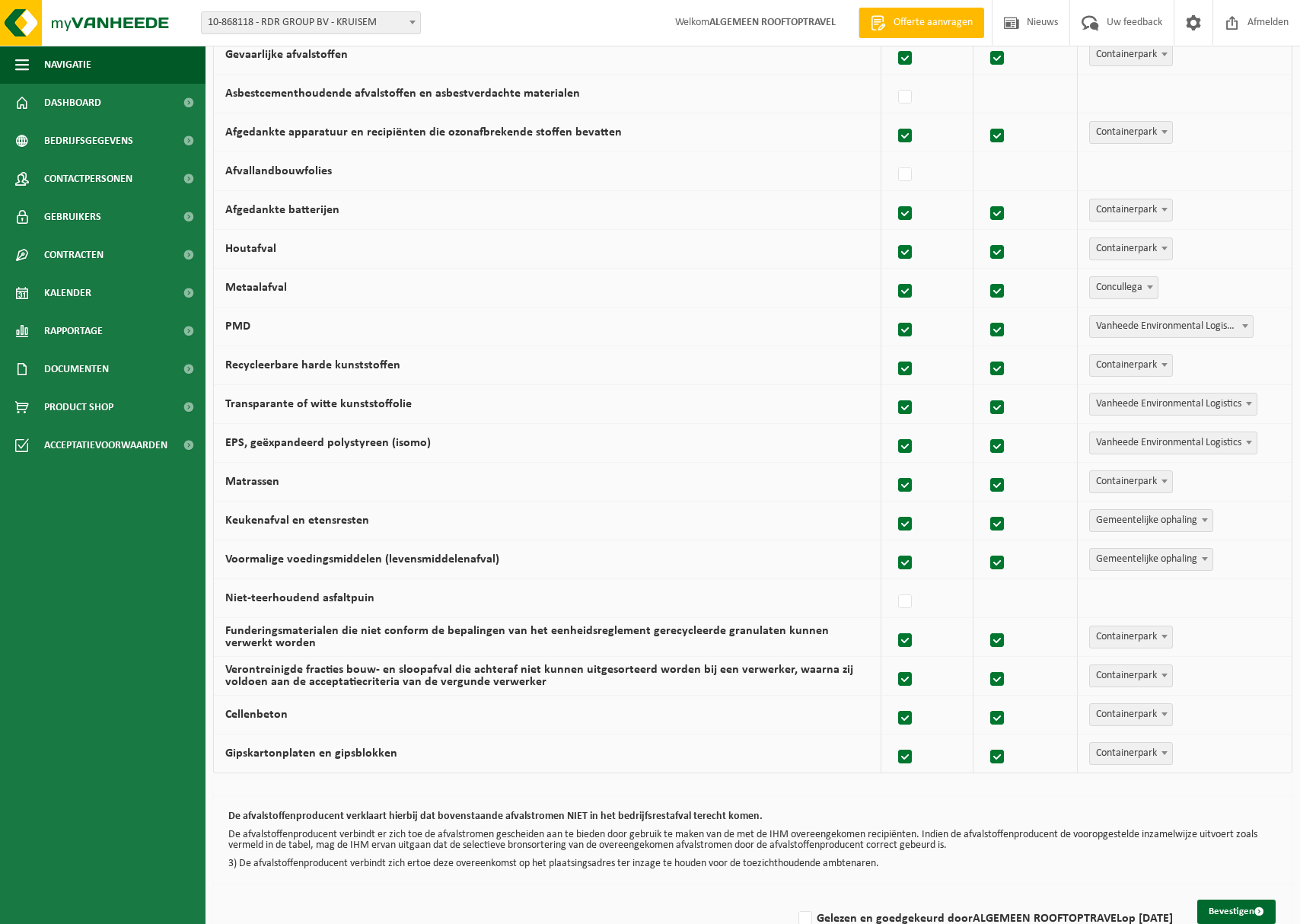
scroll to position [655, 0]
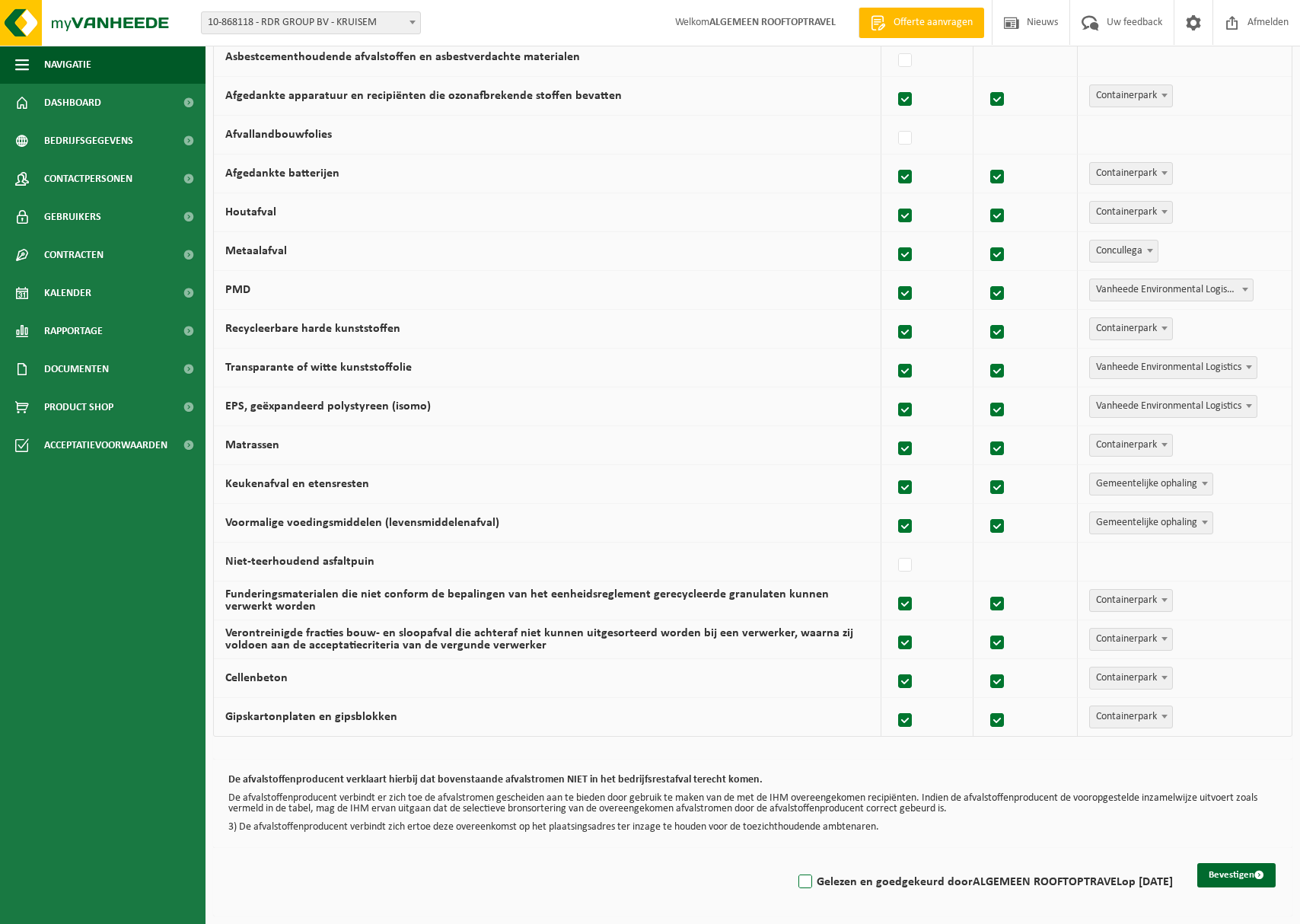
click at [796, 879] on label "Gelezen en goedgekeurd door ALGEMEEN ROOFTOPTRAVEL op [DATE]" at bounding box center [985, 882] width 378 height 23
click at [793, 863] on input "Gelezen en goedgekeurd door ALGEMEEN ROOFTOPTRAVEL op [DATE]" at bounding box center [792, 863] width 1 height 1
checkbox input "true"
click at [1250, 871] on button "Bevestigen" at bounding box center [1237, 875] width 78 height 24
